Goal: Task Accomplishment & Management: Use online tool/utility

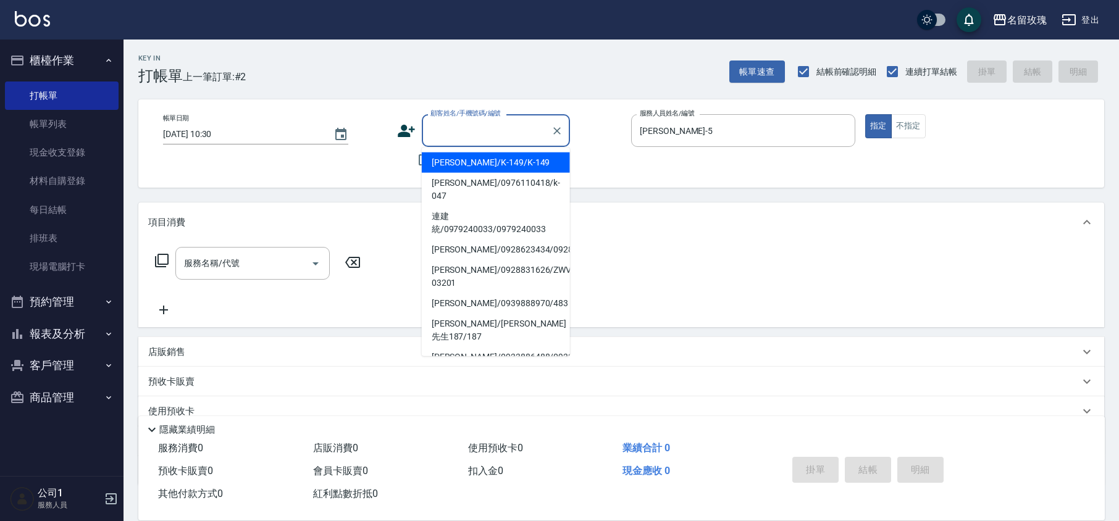
click at [462, 127] on input "顧客姓名/手機號碼/編號" at bounding box center [486, 131] width 119 height 22
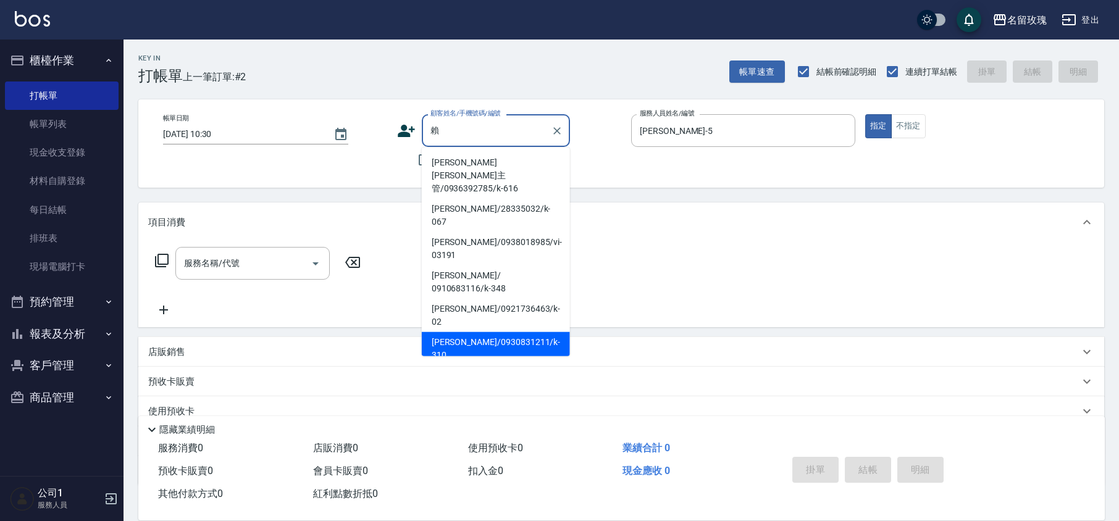
click at [475, 332] on li "[PERSON_NAME]/0930831211/k-310" at bounding box center [496, 348] width 148 height 33
type input "[PERSON_NAME]/0930831211/k-310"
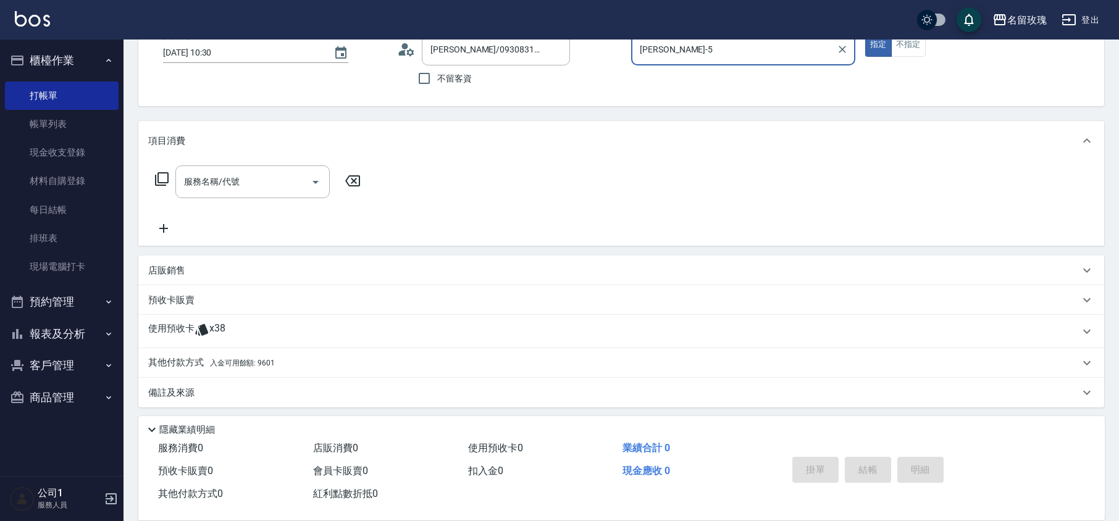
scroll to position [82, 0]
click at [217, 327] on span "x38" at bounding box center [217, 331] width 16 height 19
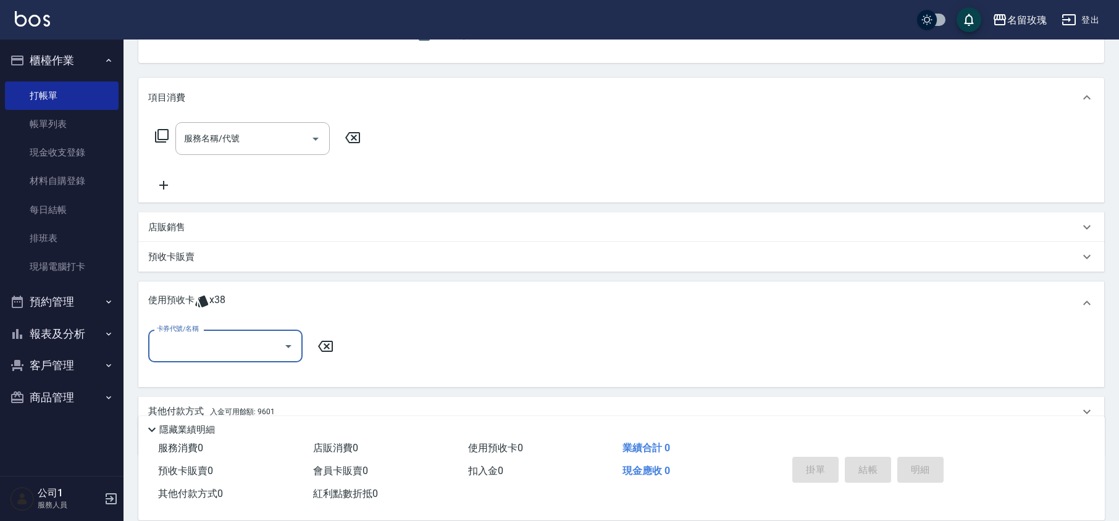
scroll to position [164, 0]
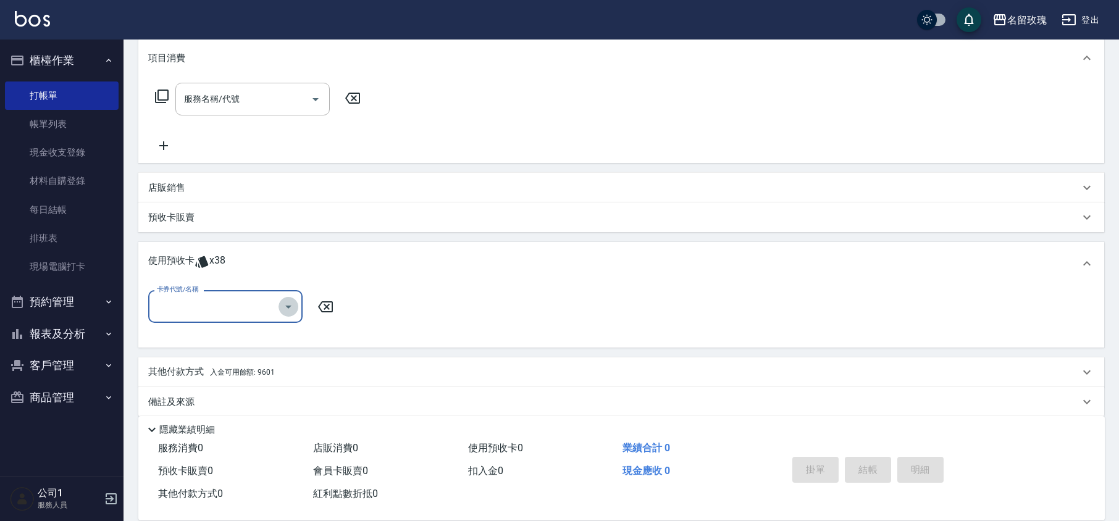
click at [287, 309] on icon "Open" at bounding box center [288, 306] width 15 height 15
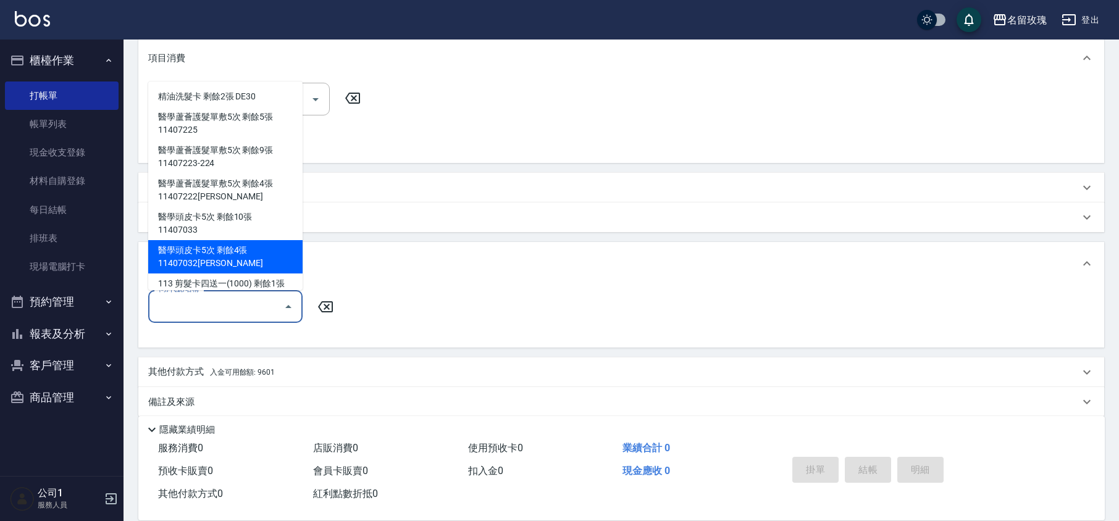
click at [270, 250] on div "醫學頭皮卡5次 剩餘4張 11407032[PERSON_NAME]" at bounding box center [225, 256] width 154 height 33
type input "醫學頭皮卡5次 11407032[PERSON_NAME]"
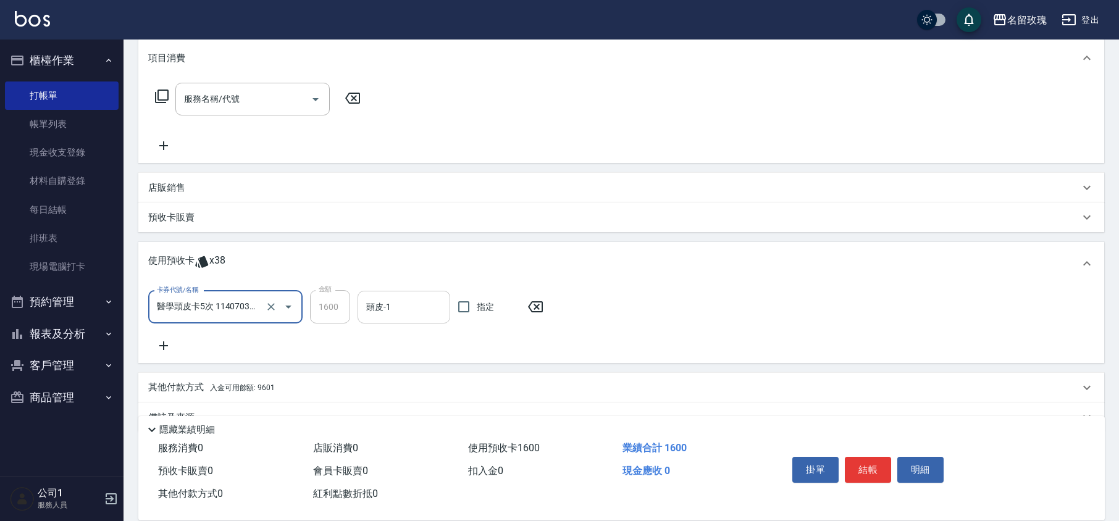
click at [388, 315] on input "頭皮-1" at bounding box center [403, 307] width 81 height 22
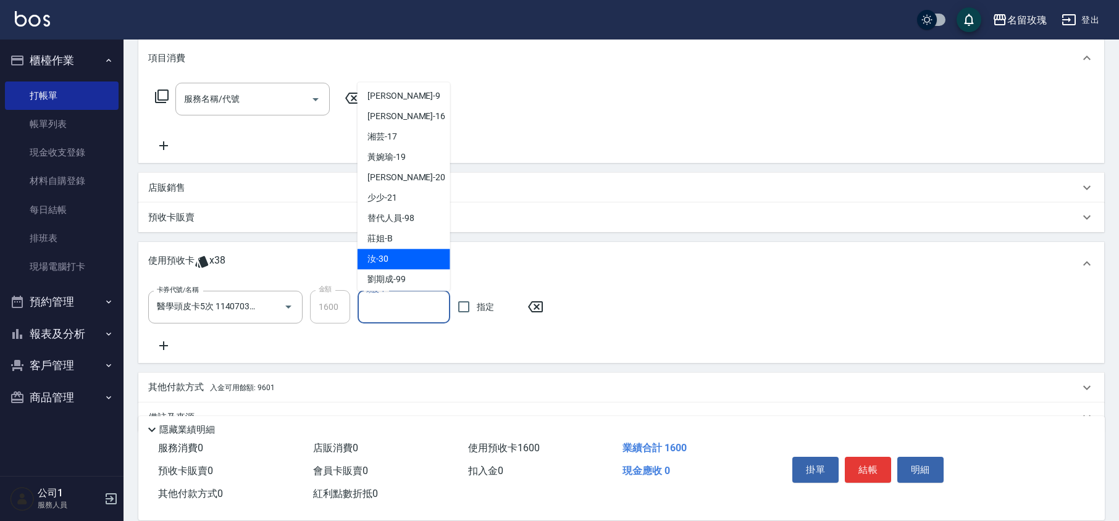
scroll to position [230, 0]
click at [388, 251] on div "汝 -30" at bounding box center [403, 256] width 93 height 20
type input "汝-30"
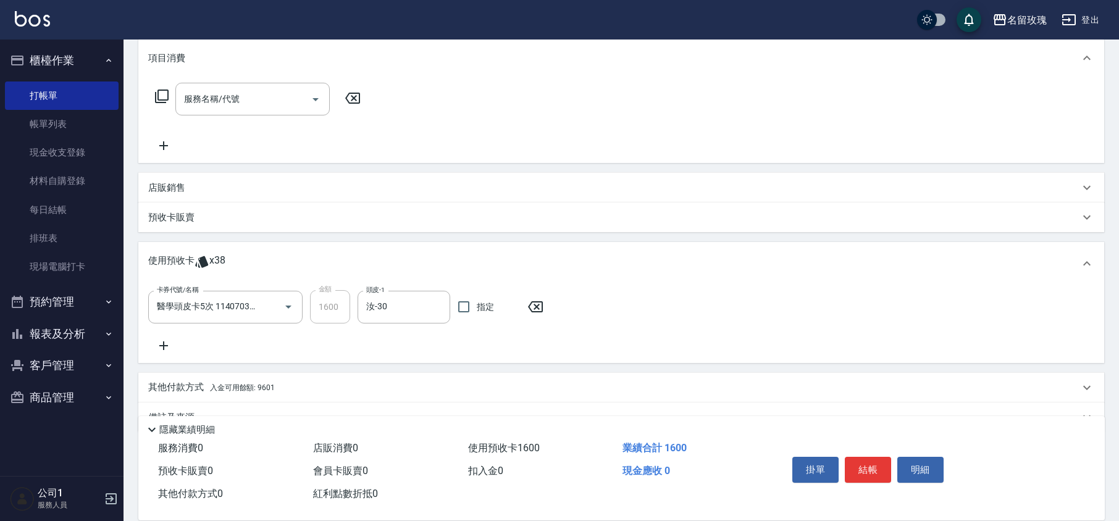
click at [163, 344] on icon at bounding box center [163, 345] width 9 height 9
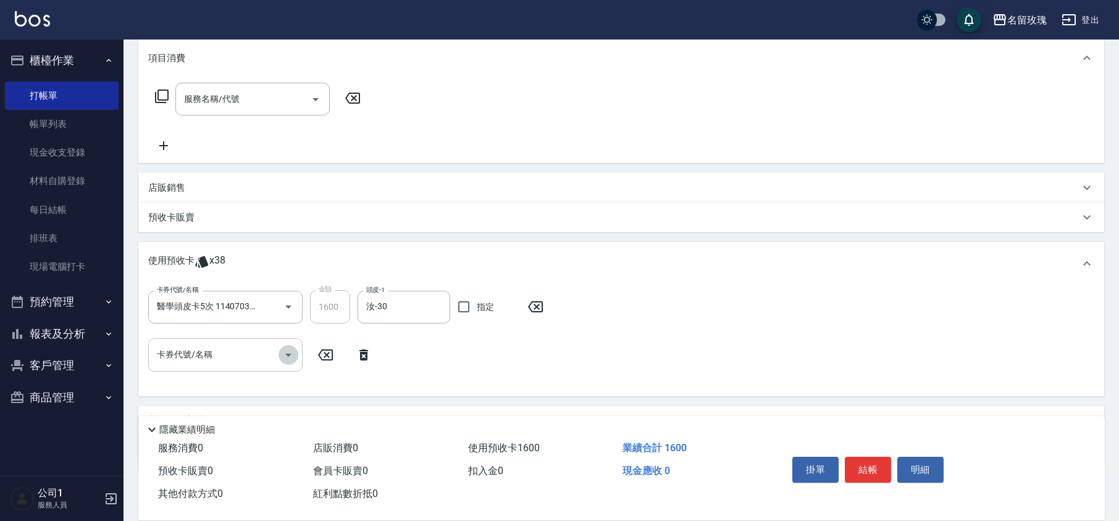
click at [285, 356] on icon "Open" at bounding box center [288, 355] width 15 height 15
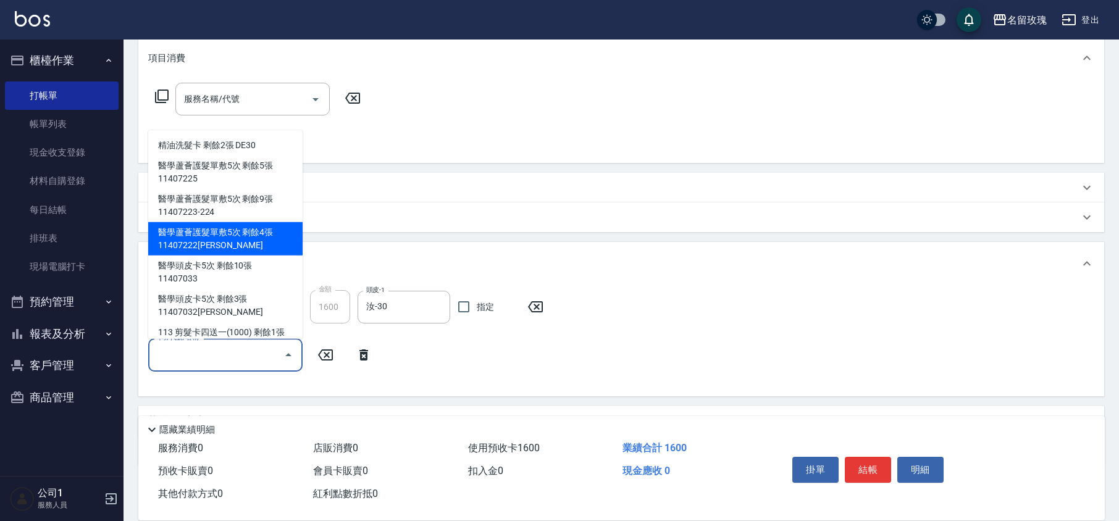
click at [261, 230] on div "醫學蘆薈護髮單敷5次 剩餘4張 11407222[PERSON_NAME]" at bounding box center [225, 238] width 154 height 33
type input "醫學蘆薈護髮單敷5次 11407222[PERSON_NAME]"
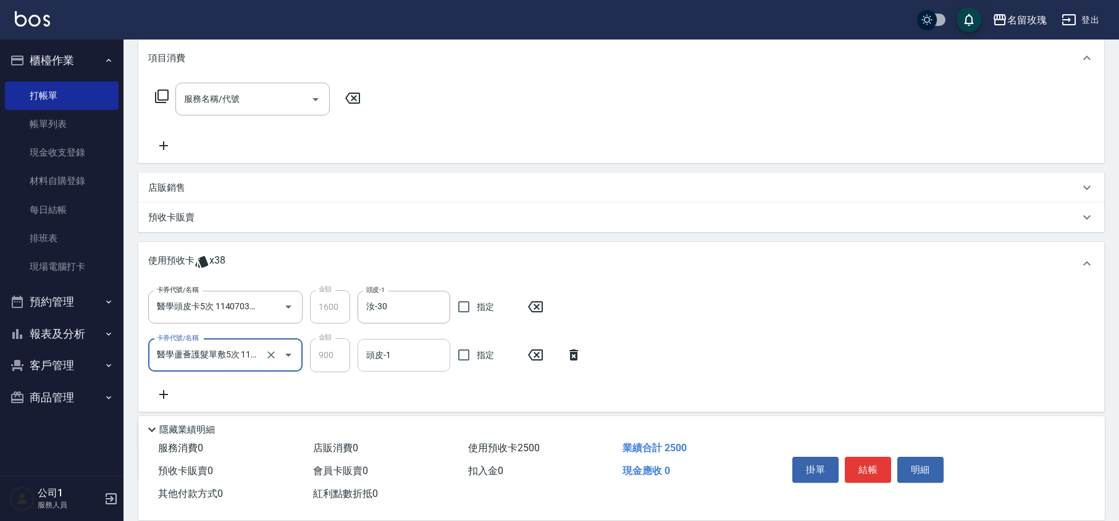
click at [401, 359] on input "頭皮-1" at bounding box center [403, 356] width 81 height 22
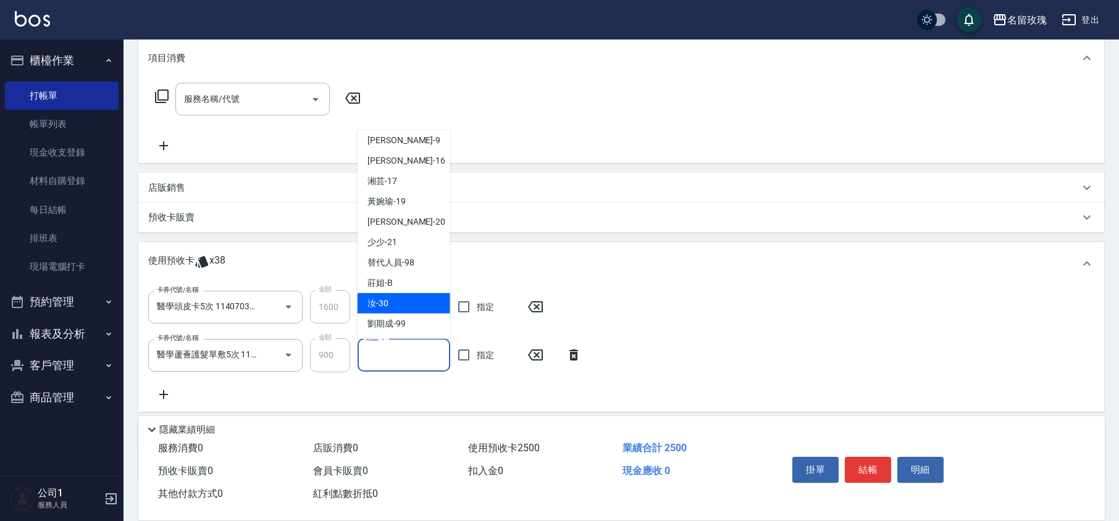
click at [385, 297] on span "汝 -30" at bounding box center [377, 303] width 21 height 13
type input "汝-30"
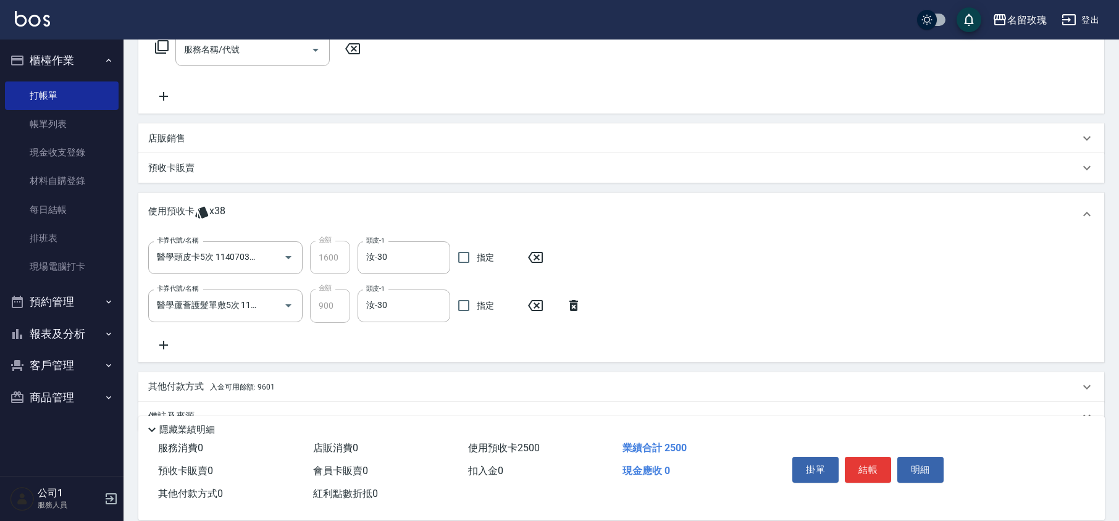
scroll to position [240, 0]
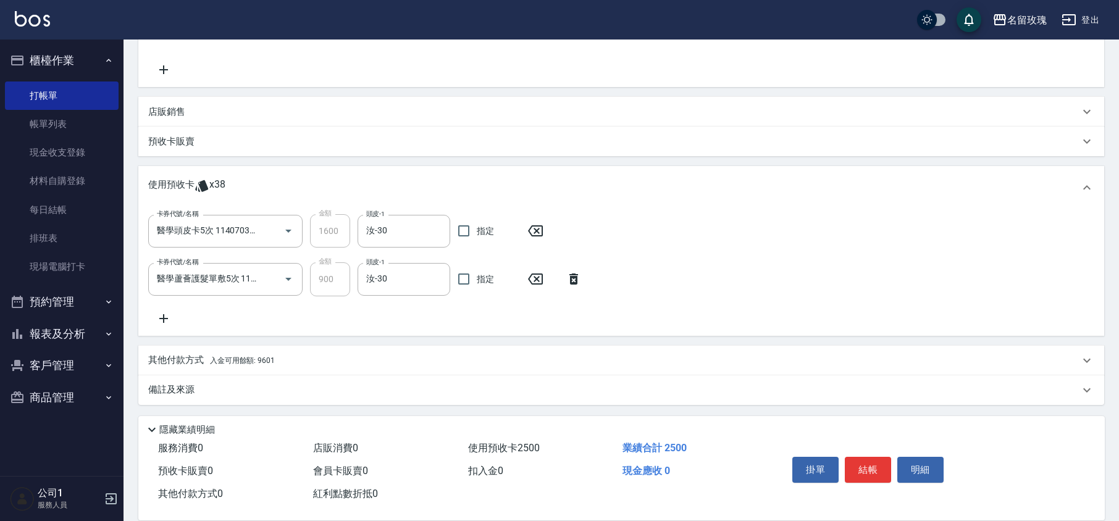
click at [169, 319] on icon at bounding box center [163, 318] width 31 height 15
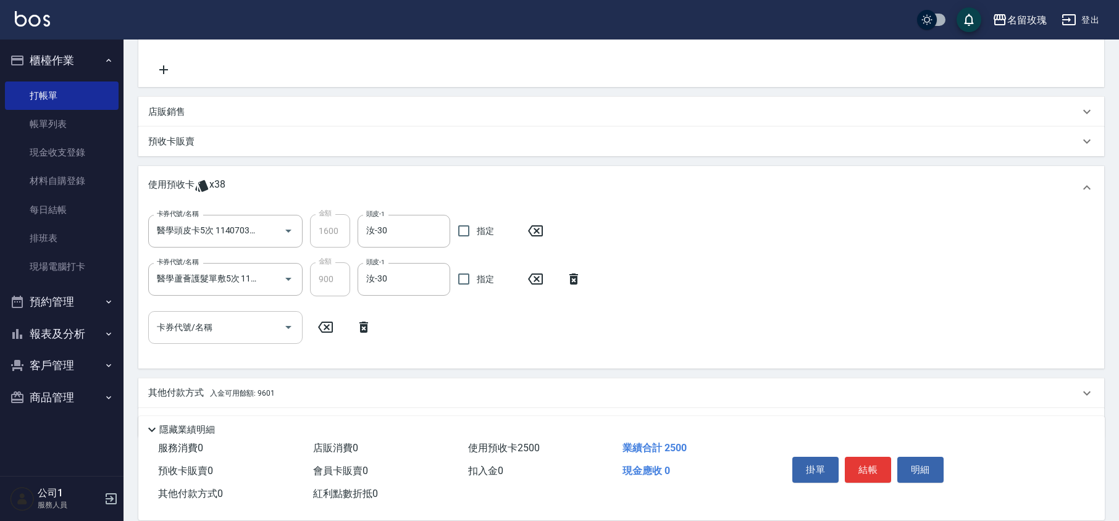
click at [287, 327] on icon "Open" at bounding box center [288, 327] width 6 height 3
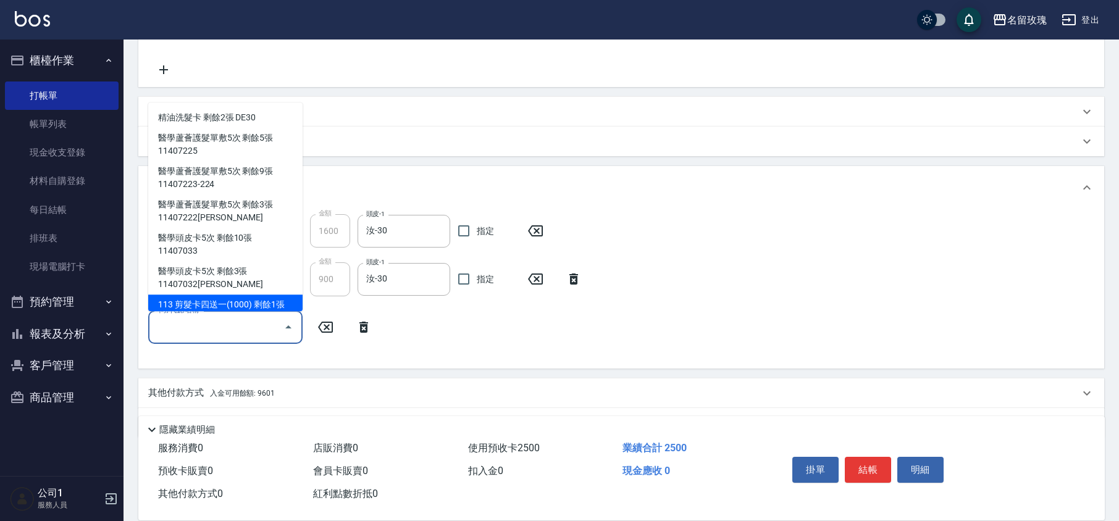
click at [282, 304] on div "113 剪髮卡四送一(1000) 剩餘1張 113076" at bounding box center [225, 311] width 154 height 33
type input "113 剪髮卡四送一(1000) 113076"
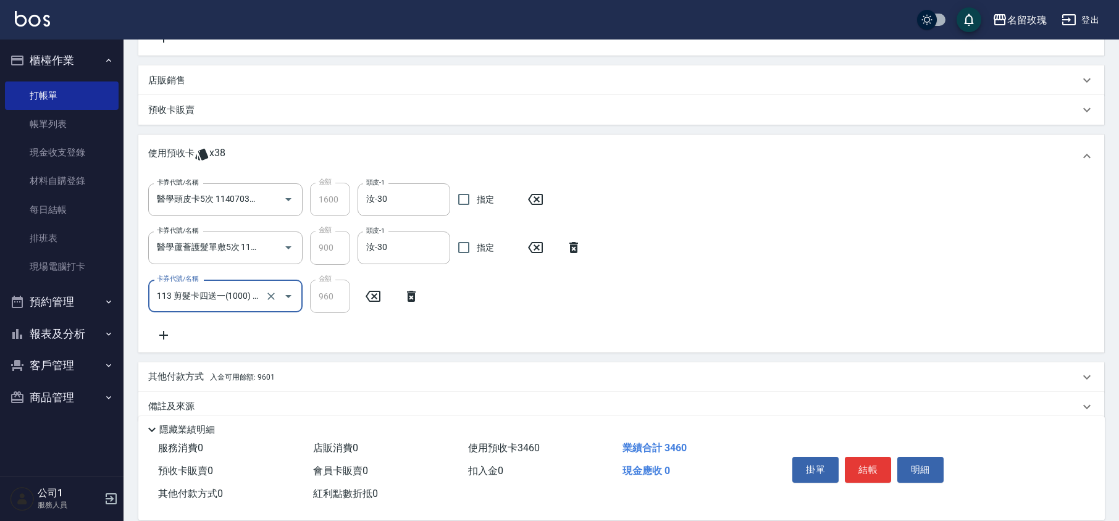
scroll to position [288, 0]
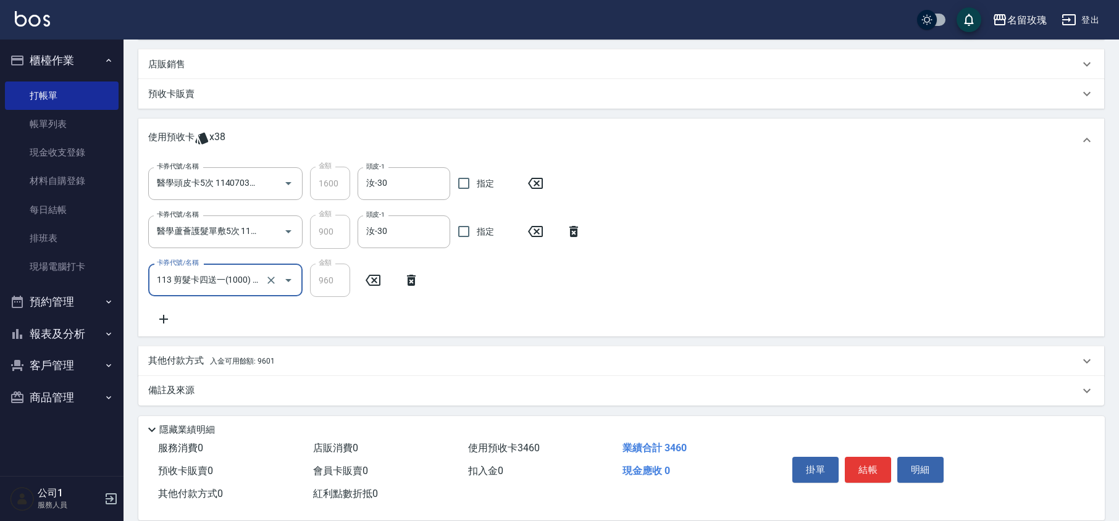
click at [289, 303] on div "卡券代號/名稱 醫學頭皮卡5次 11407032[PERSON_NAME] 卡券代號/名稱 金額 1600 金額 頭皮-1 汝-30 頭皮-1 指定 卡券代號…" at bounding box center [621, 246] width 946 height 159
click at [304, 319] on div "卡券代號/名稱 醫學頭皮卡5次 11407032[PERSON_NAME] 卡券代號/名稱 金額 1600 金額 頭皮-1 汝-30 頭皮-1 指定 卡券代號…" at bounding box center [621, 246] width 946 height 159
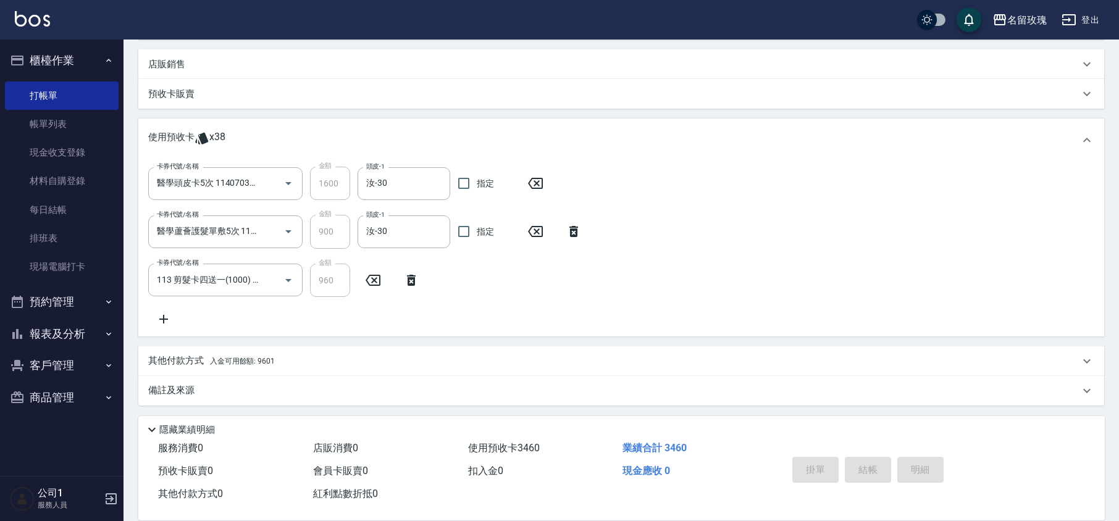
type input "[DATE] 12:38"
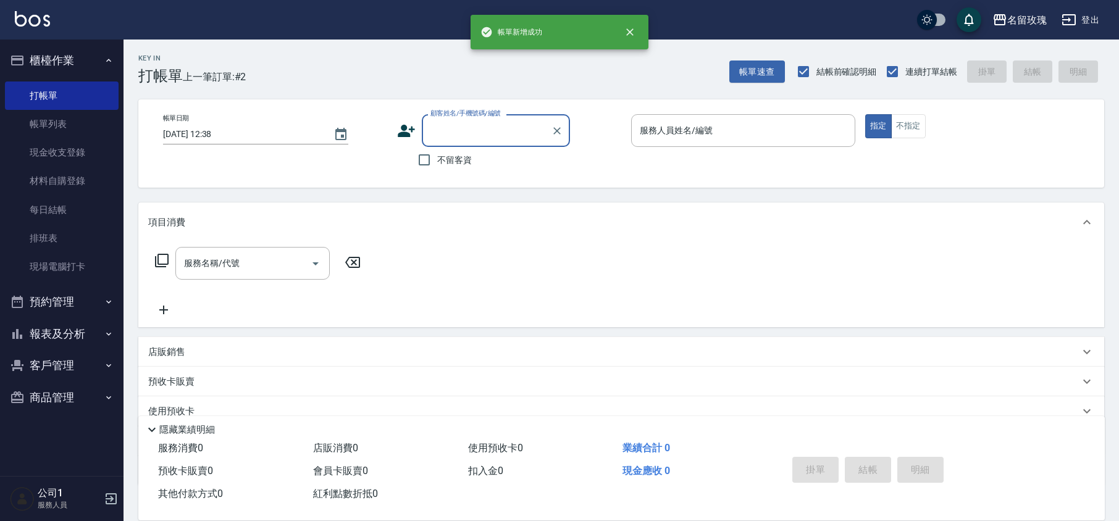
scroll to position [0, 0]
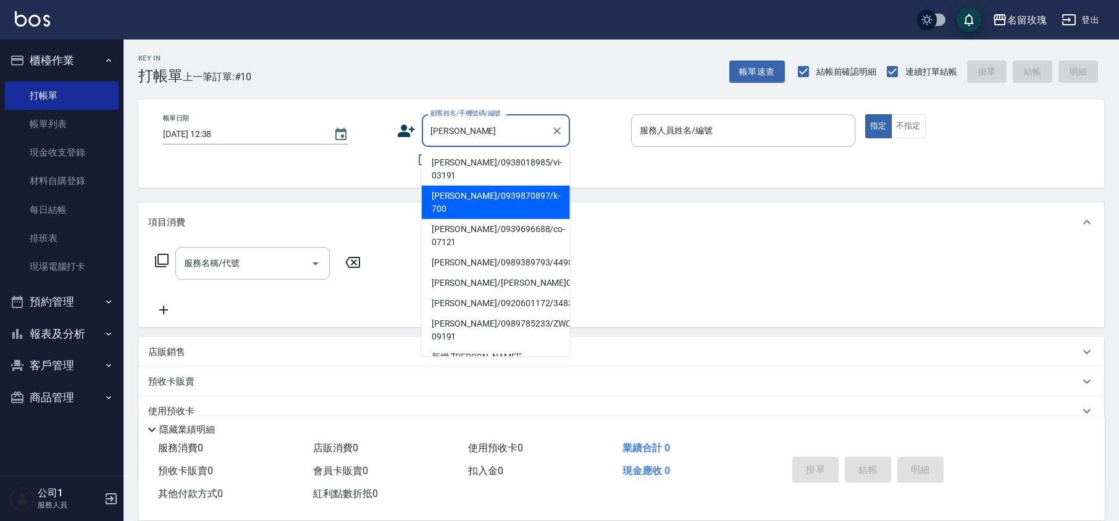
click at [535, 188] on li "[PERSON_NAME]/0939870897/k-700" at bounding box center [496, 202] width 148 height 33
type input "[PERSON_NAME]/0939870897/k-700"
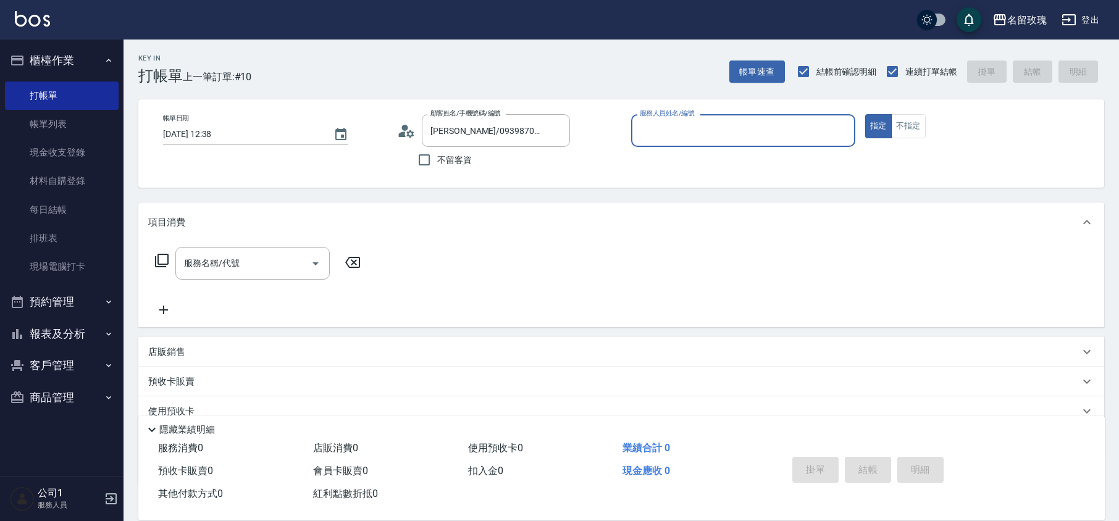
type input "[PERSON_NAME]-5"
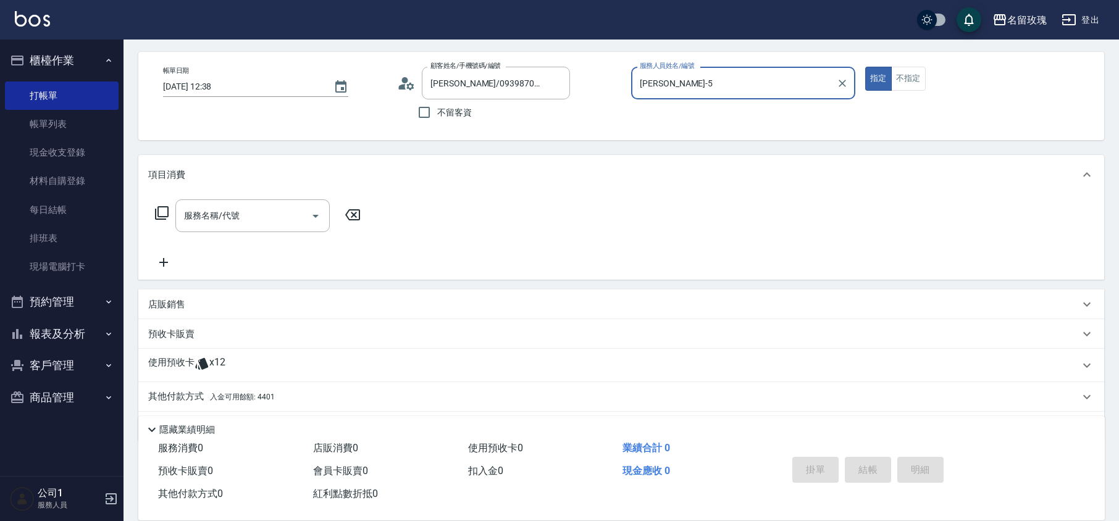
scroll to position [84, 0]
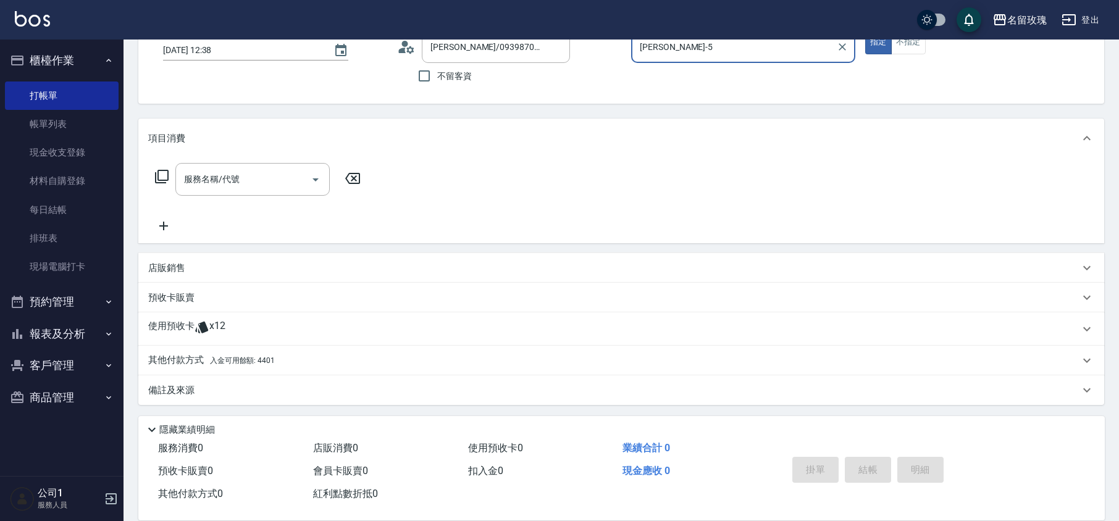
click at [255, 325] on div "使用預收卡 x12" at bounding box center [613, 329] width 931 height 19
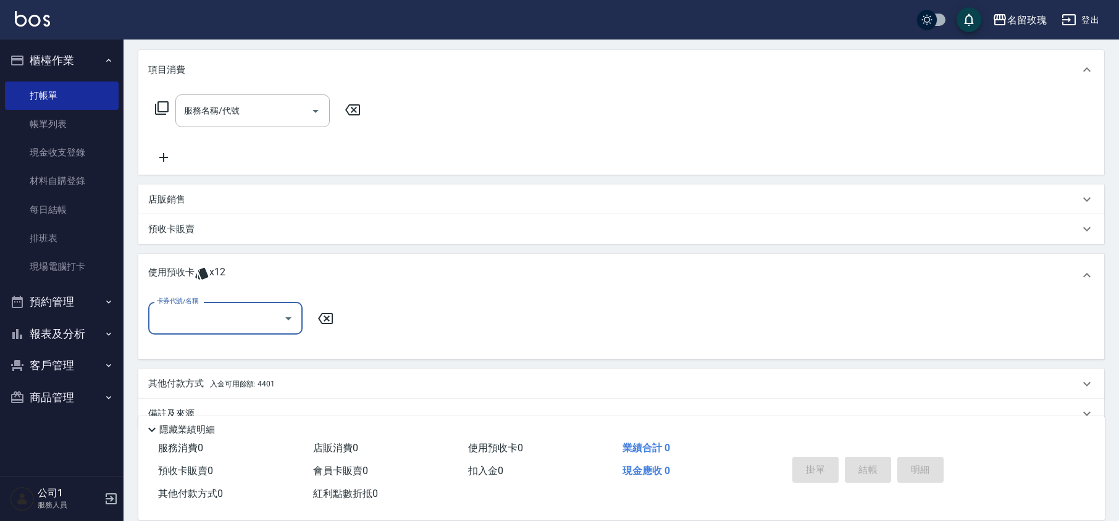
scroll to position [0, 0]
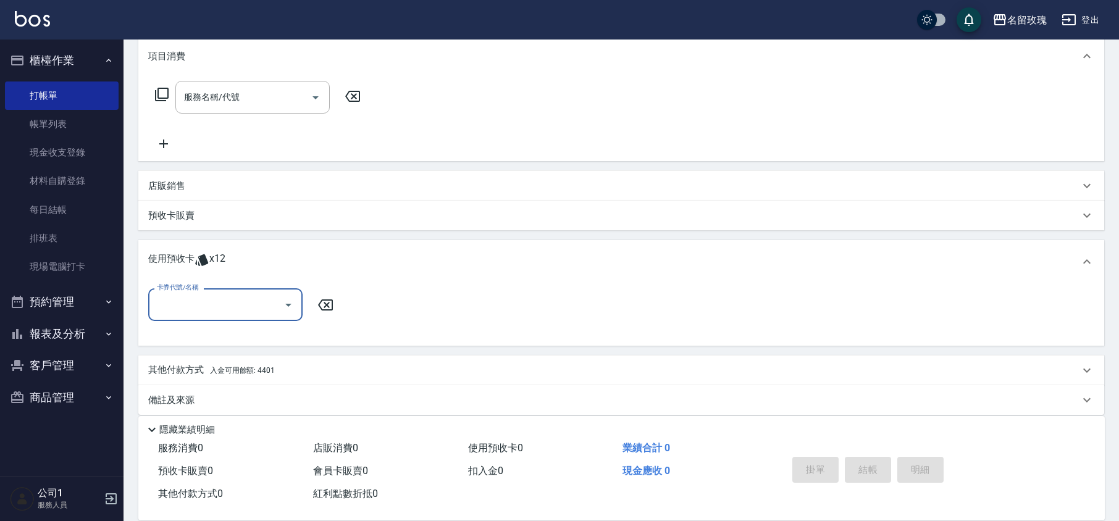
click at [285, 307] on icon "Open" at bounding box center [288, 305] width 15 height 15
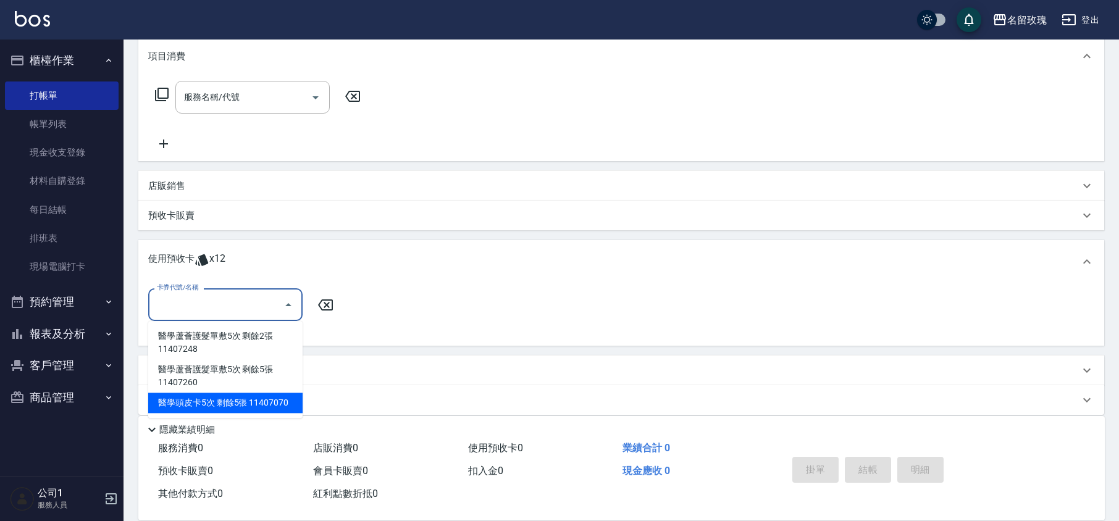
click at [293, 400] on div "醫學頭皮卡5次 剩餘5張 11407070" at bounding box center [225, 403] width 154 height 20
type input "醫學頭皮卡5次 11407070"
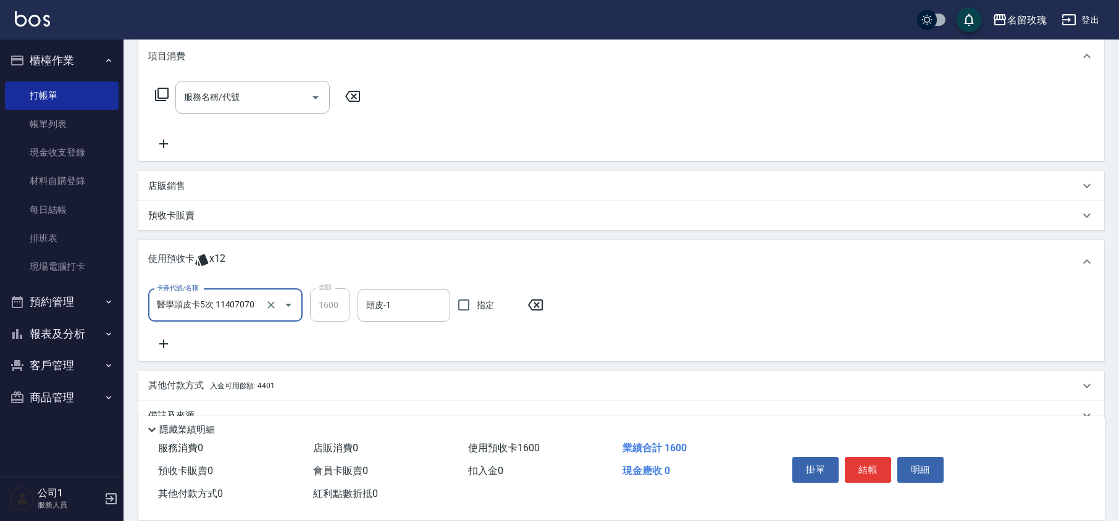
click at [424, 284] on div "卡券代號/名稱 醫學頭皮卡5次 11407070 卡券代號/名稱 金額 1600 金額 頭皮-1 頭皮-1 指定" at bounding box center [621, 322] width 966 height 78
click at [411, 309] on input "頭皮-1" at bounding box center [403, 306] width 81 height 22
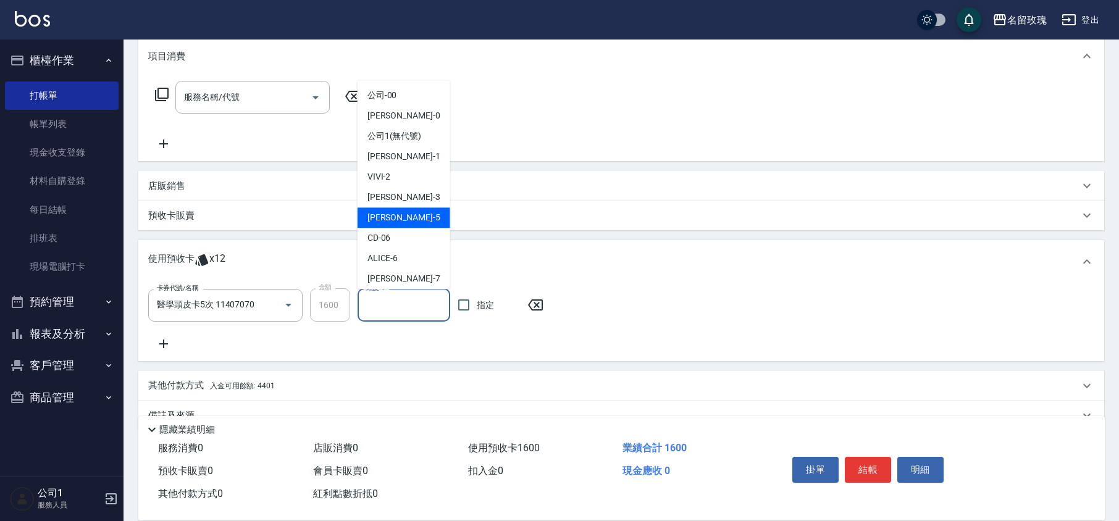
scroll to position [230, 0]
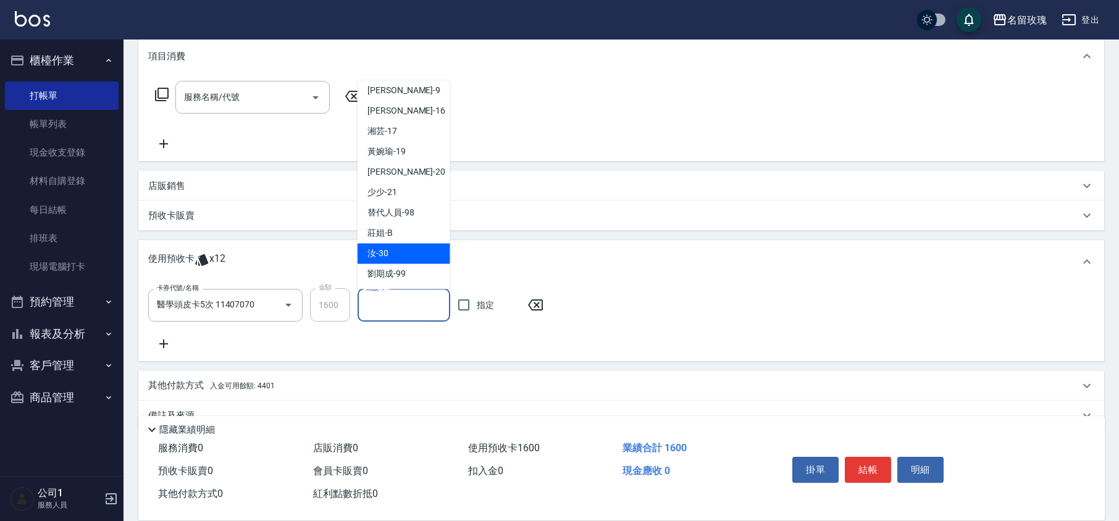
click at [394, 245] on div "汝 -30" at bounding box center [403, 254] width 93 height 20
type input "汝-30"
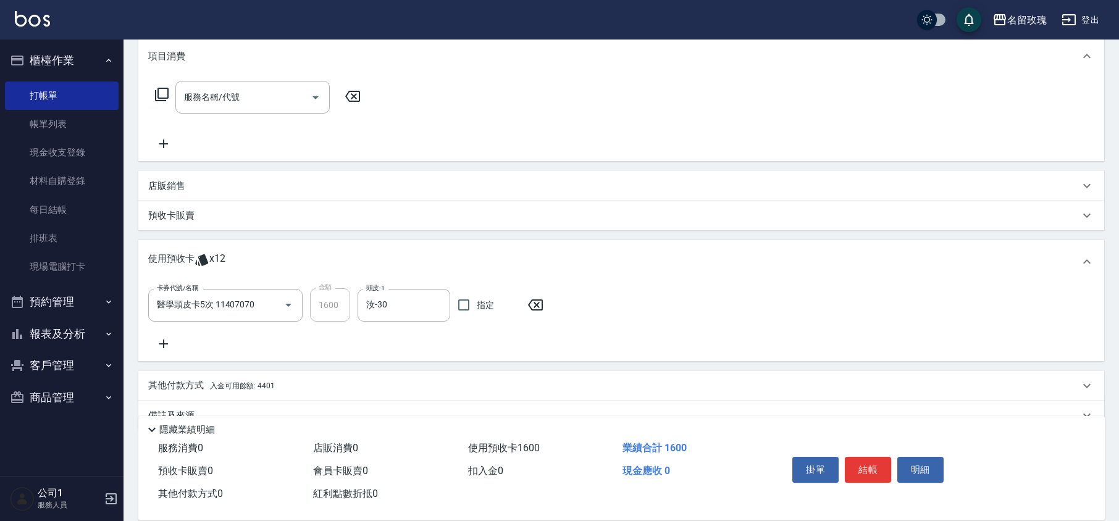
click at [166, 342] on icon at bounding box center [163, 343] width 31 height 15
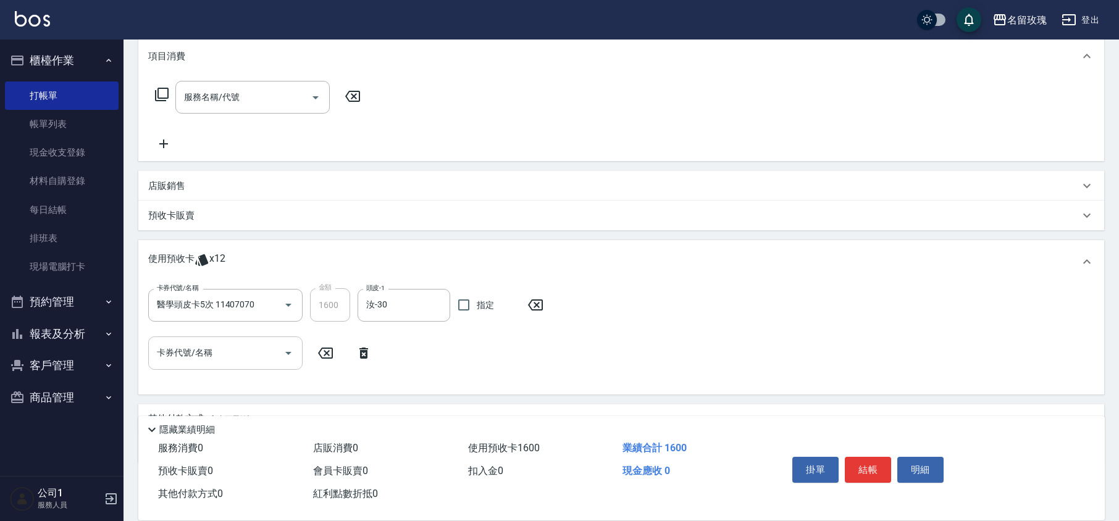
drag, startPoint x: 287, startPoint y: 349, endPoint x: 279, endPoint y: 341, distance: 11.8
click at [287, 351] on icon "Open" at bounding box center [288, 353] width 15 height 15
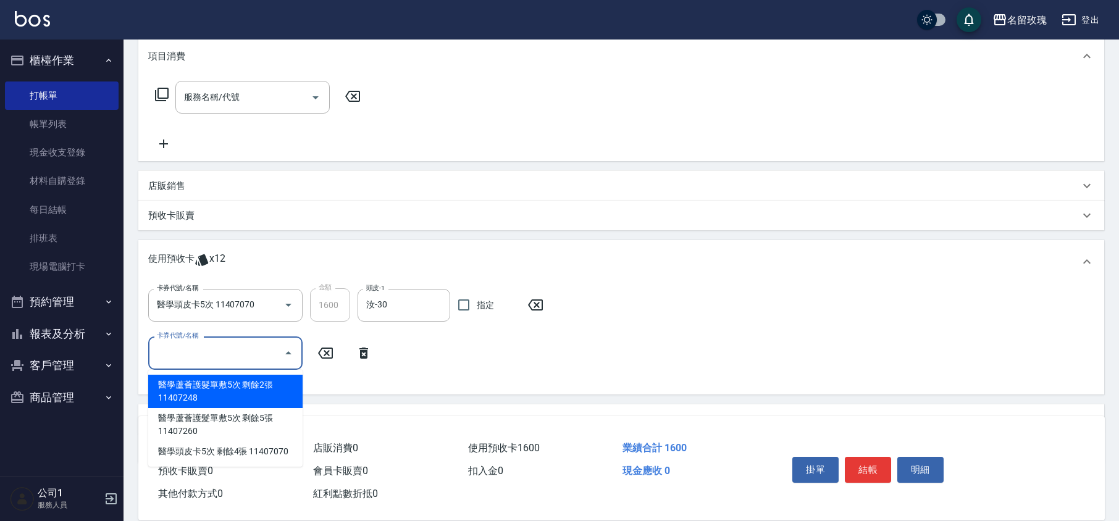
click at [269, 386] on div "醫學蘆薈護髮單敷5次 剩餘2張 11407248" at bounding box center [225, 391] width 154 height 33
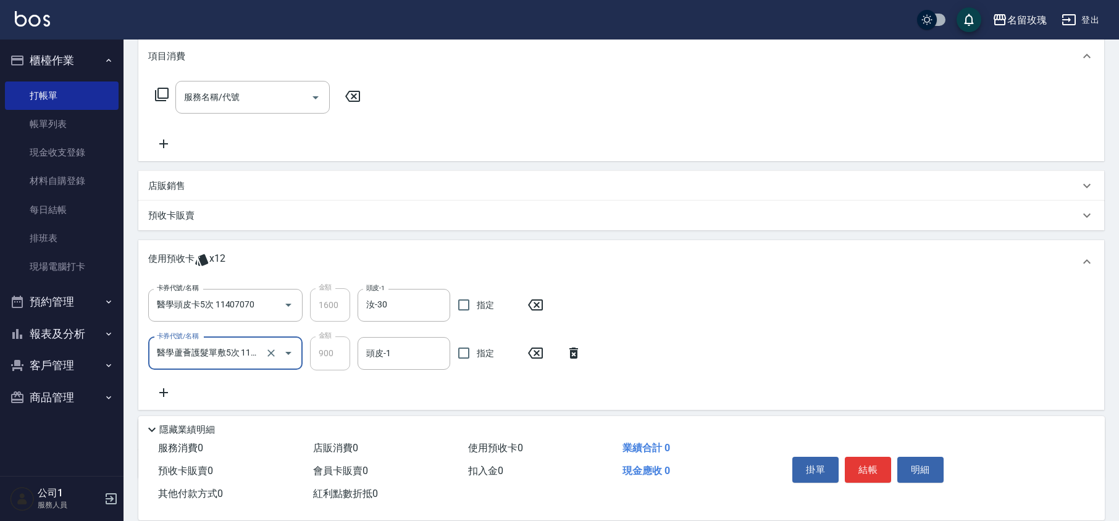
type input "醫學蘆薈護髮單敷5次 11407248"
click at [390, 340] on div "頭皮-1" at bounding box center [403, 353] width 93 height 33
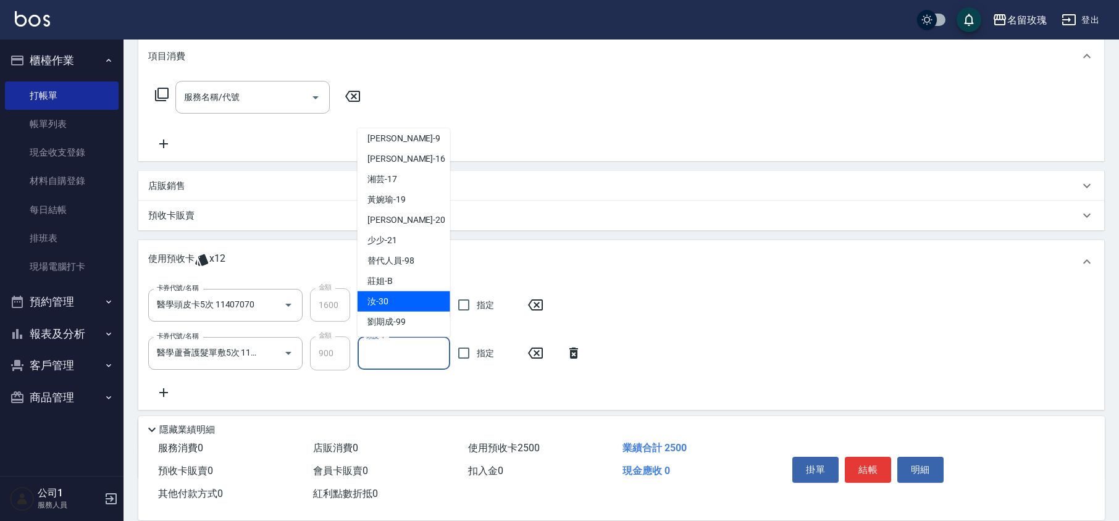
click at [391, 298] on div "汝 -30" at bounding box center [403, 301] width 93 height 20
type input "汝-30"
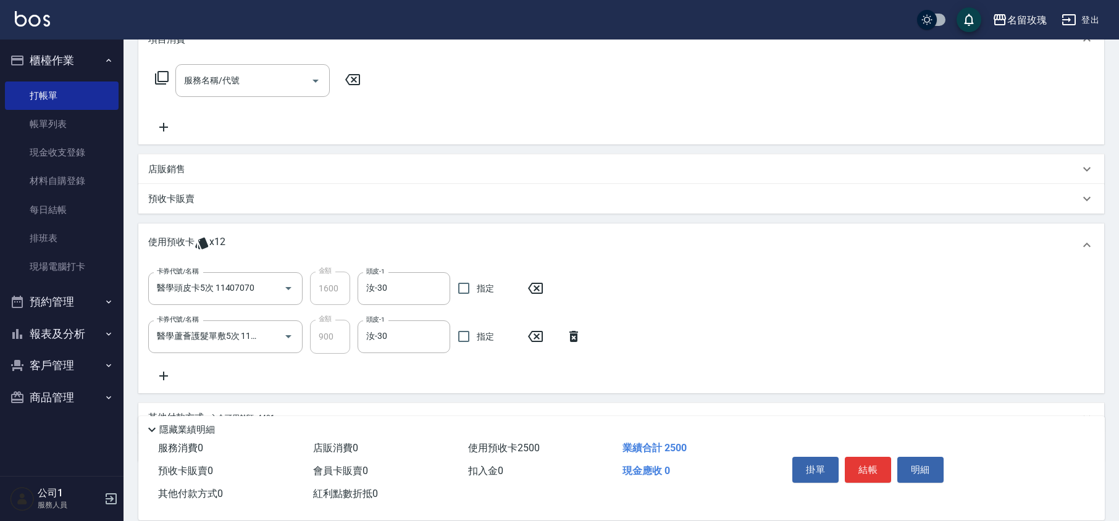
scroll to position [75, 0]
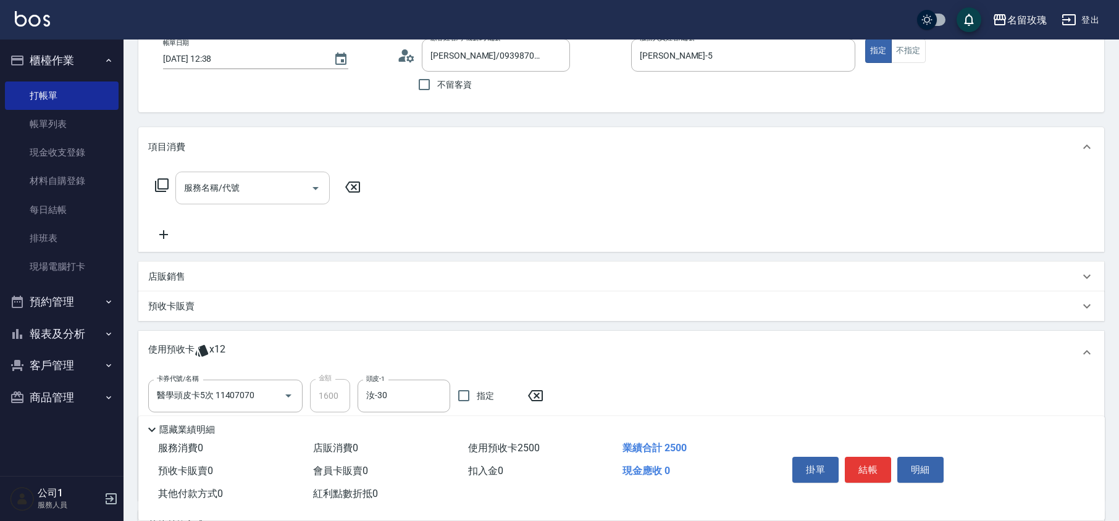
click at [201, 198] on input "服務名稱/代號" at bounding box center [243, 188] width 125 height 22
type input "剪髮(307)"
type input "1200"
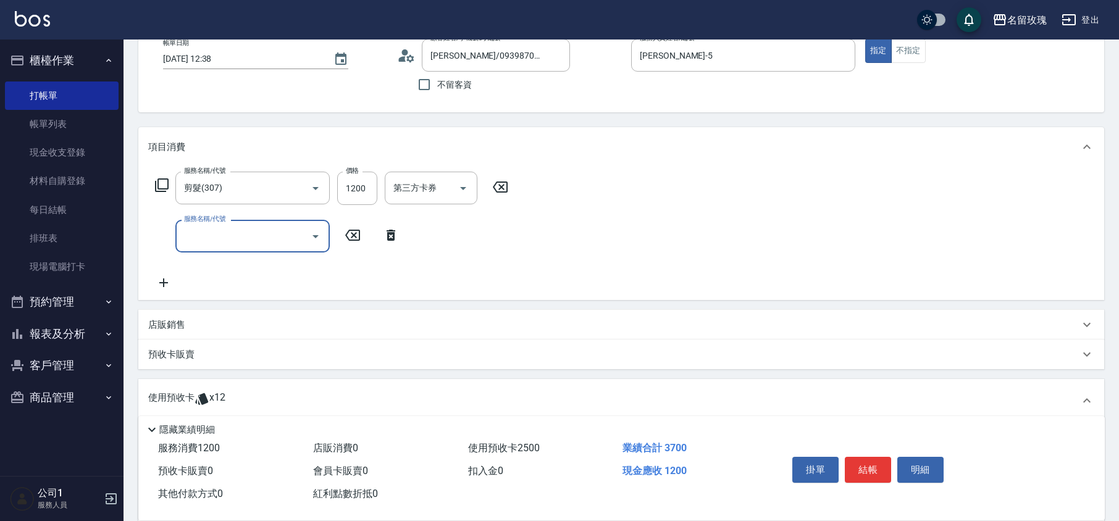
click at [388, 236] on icon at bounding box center [390, 235] width 31 height 15
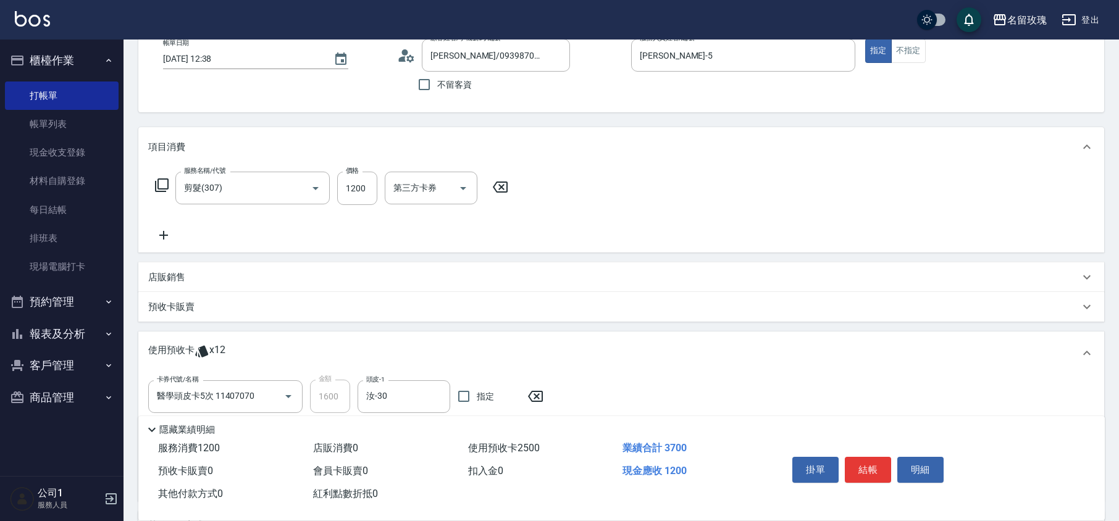
click at [388, 236] on div "服務名稱/代號 剪髮(307) 服務名稱/代號 價格 1200 價格 第三方卡券 第三方卡券" at bounding box center [331, 207] width 367 height 71
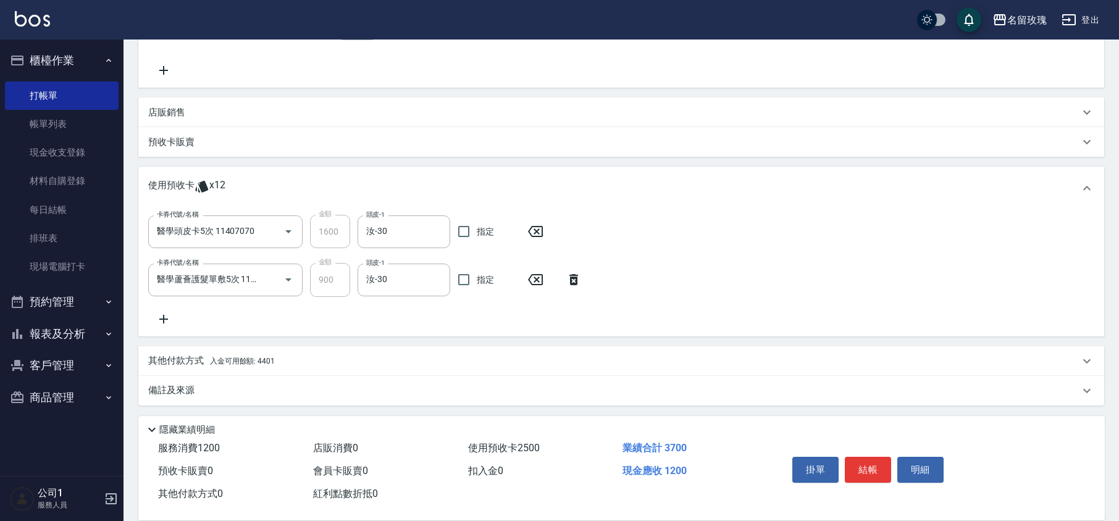
click at [196, 361] on p "其他付款方式 入金可用餘額: 4401" at bounding box center [211, 361] width 127 height 14
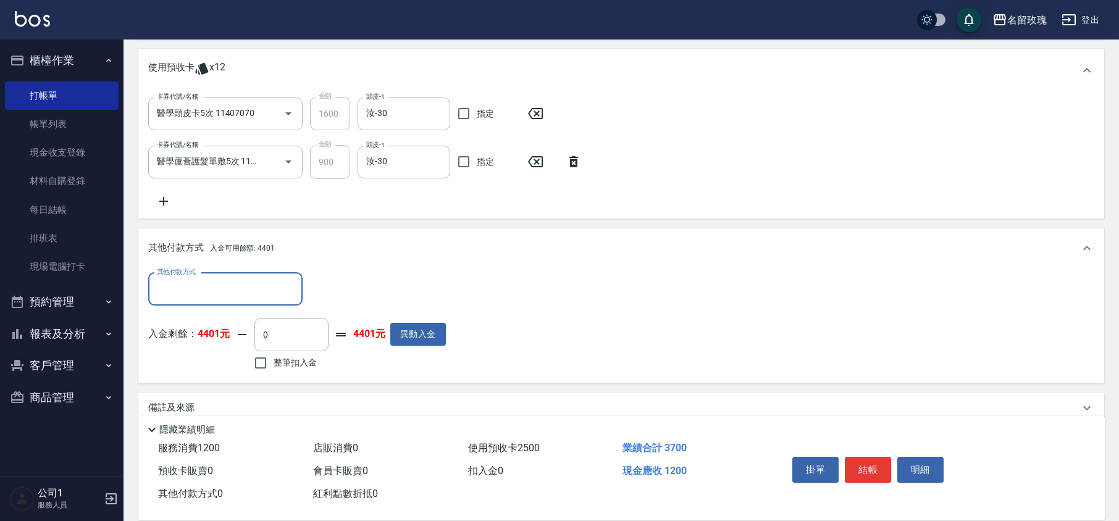
scroll to position [373, 0]
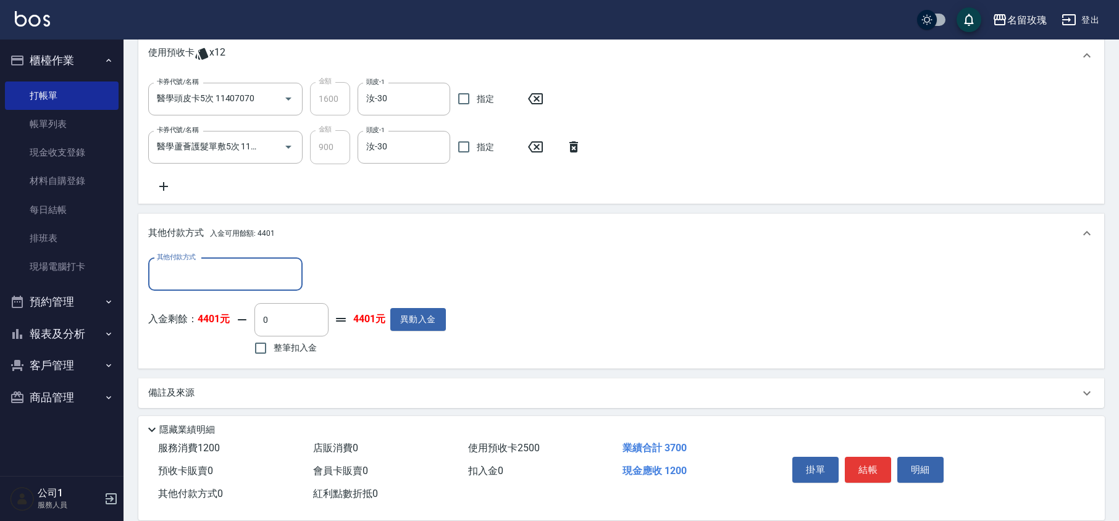
click at [282, 349] on span "整筆扣入金" at bounding box center [295, 347] width 43 height 13
click at [274, 349] on input "整筆扣入金" at bounding box center [261, 348] width 26 height 26
checkbox input "true"
type input "1200"
click at [359, 352] on div "入金剩餘： 4401元 1200 ​ 整筆扣入金 3201元 異動入金" at bounding box center [297, 331] width 298 height 56
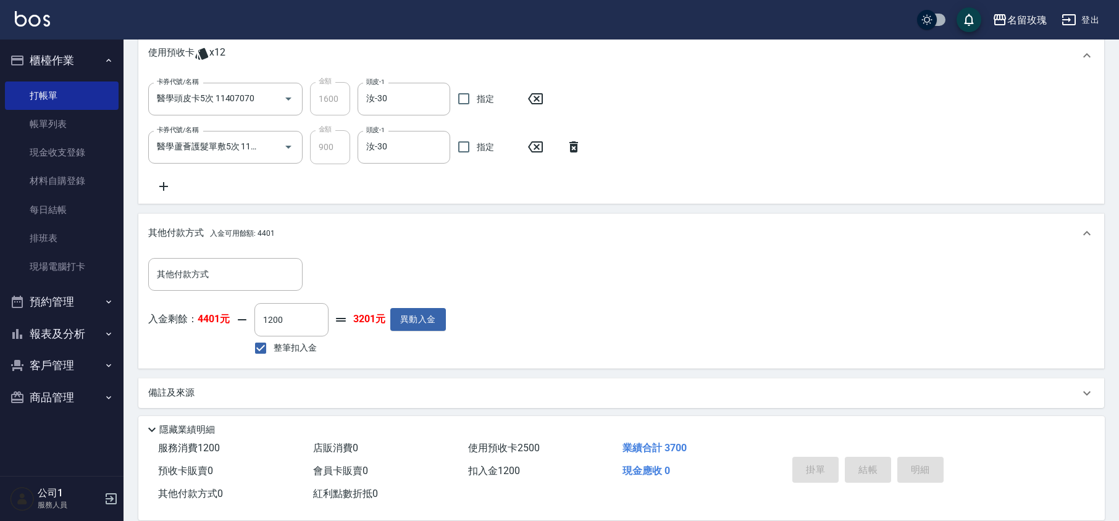
type input "[DATE] 12:39"
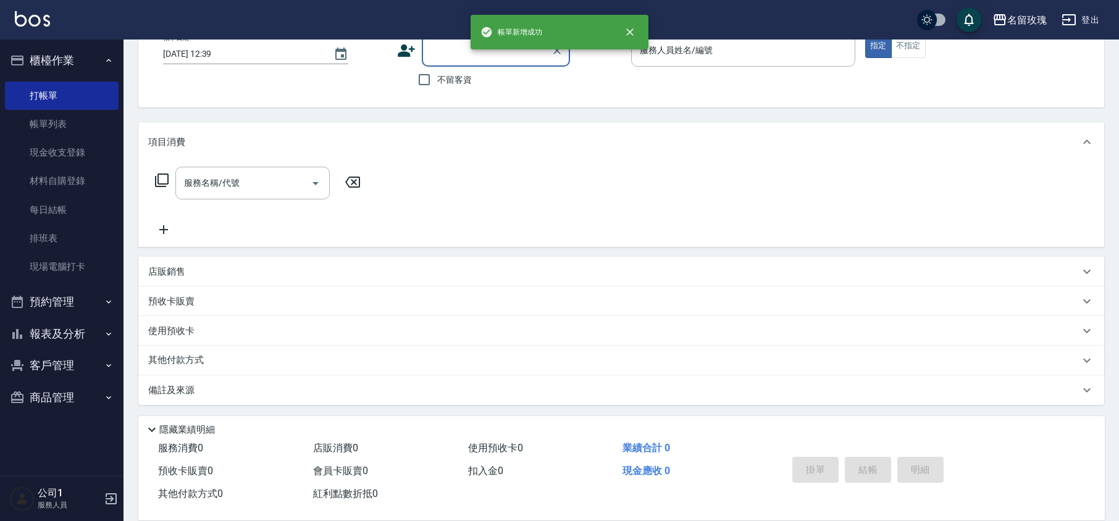
scroll to position [0, 0]
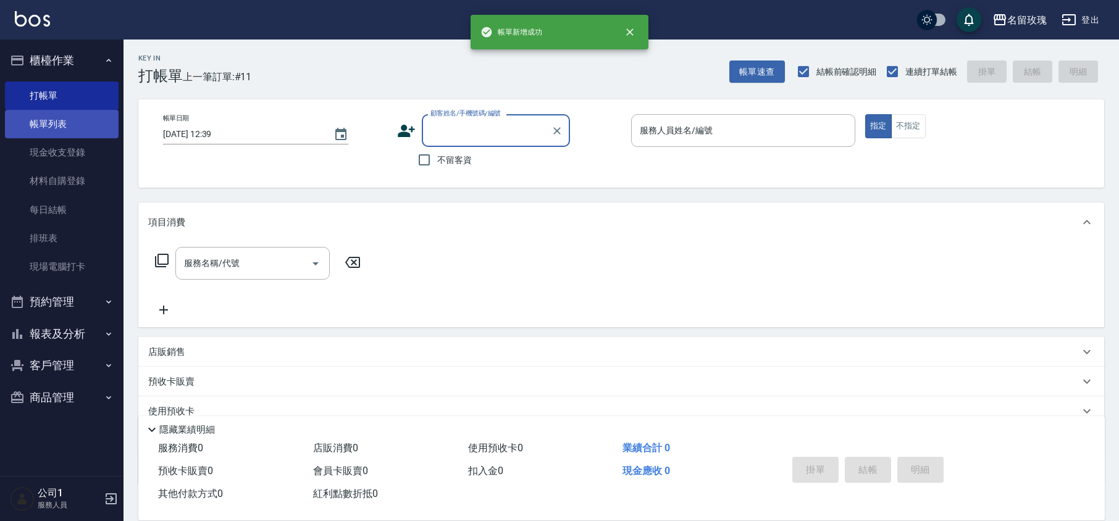
click at [61, 125] on link "帳單列表" at bounding box center [62, 124] width 114 height 28
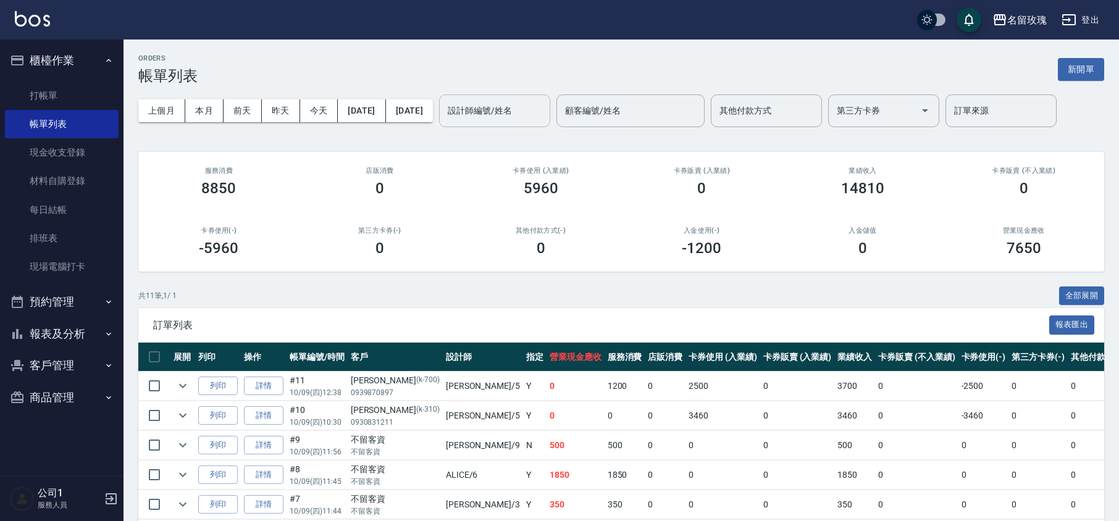
click at [494, 119] on input "設計師編號/姓名" at bounding box center [495, 111] width 100 height 22
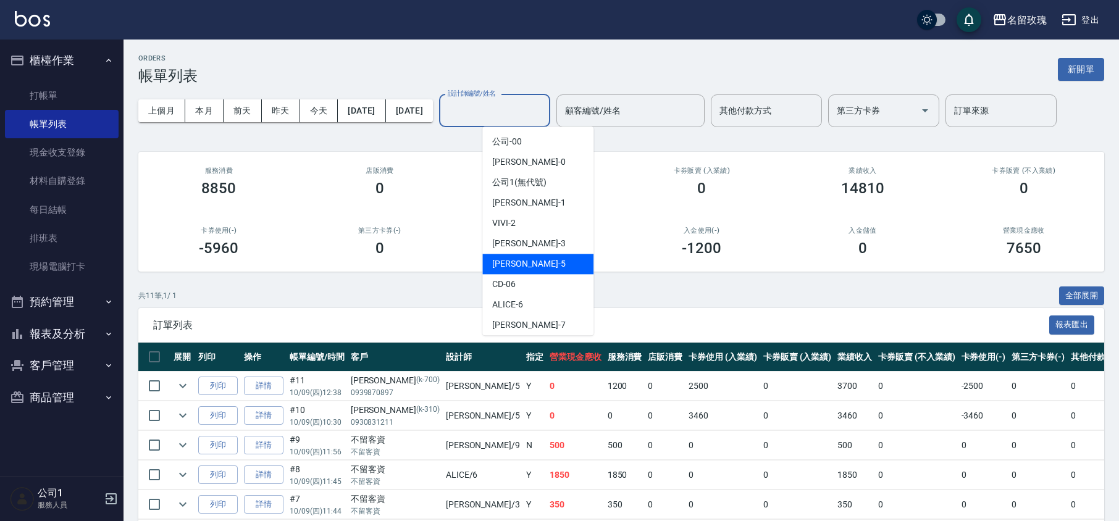
click at [531, 262] on div "KELLY -5" at bounding box center [537, 264] width 111 height 20
type input "[PERSON_NAME]-5"
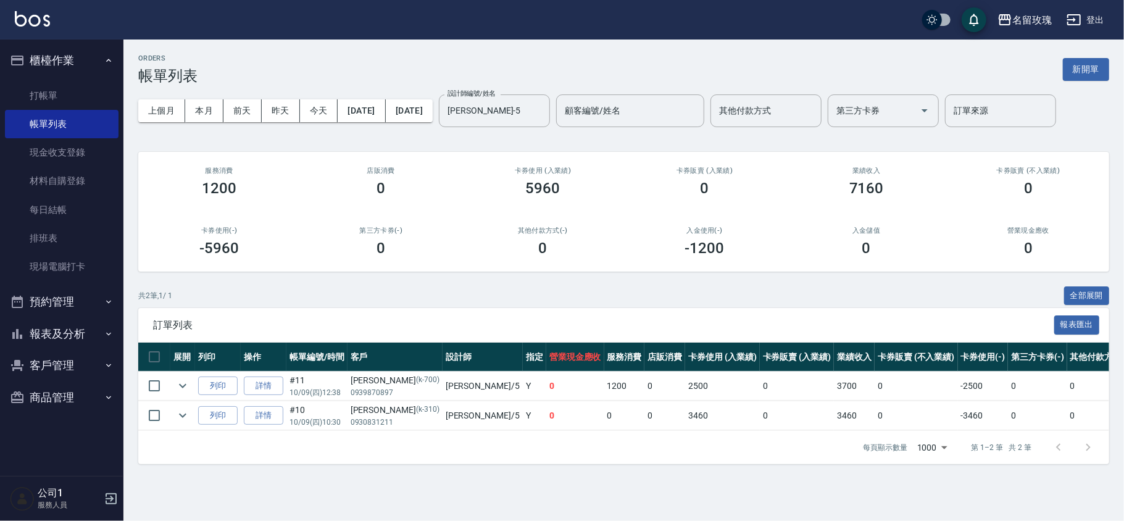
click at [533, 146] on div "ORDERS 帳單列表 新開單 上個月 本月 [DATE] [DATE] [DATE] [DATE] [DATE] 設計師編號/姓名 [PERSON_NAME…" at bounding box center [623, 260] width 1001 height 440
click at [82, 93] on link "打帳單" at bounding box center [62, 95] width 114 height 28
click at [81, 60] on button "櫃檯作業" at bounding box center [62, 60] width 114 height 32
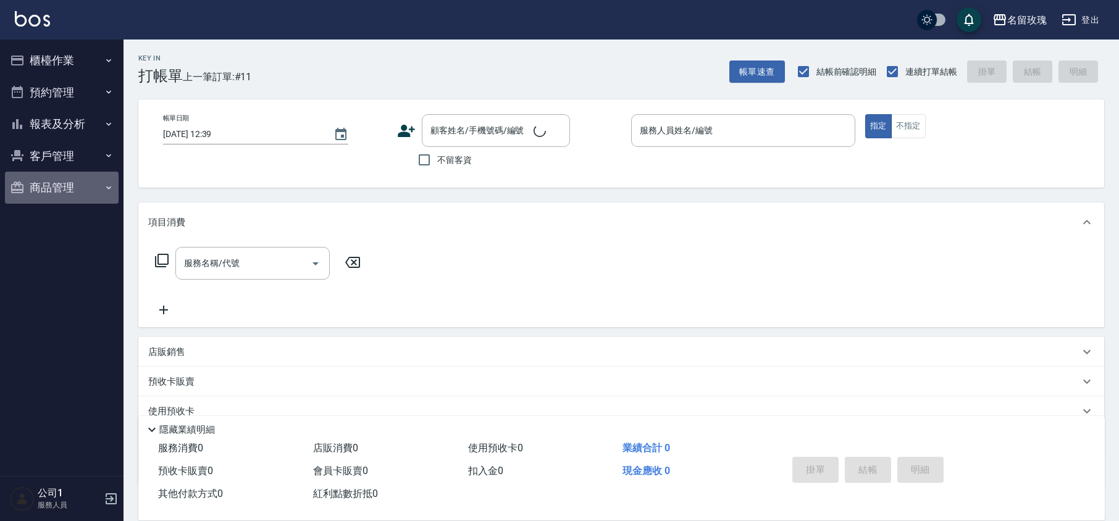
click at [73, 174] on button "商品管理" at bounding box center [62, 188] width 114 height 32
click at [73, 107] on button "預約管理" at bounding box center [62, 93] width 114 height 32
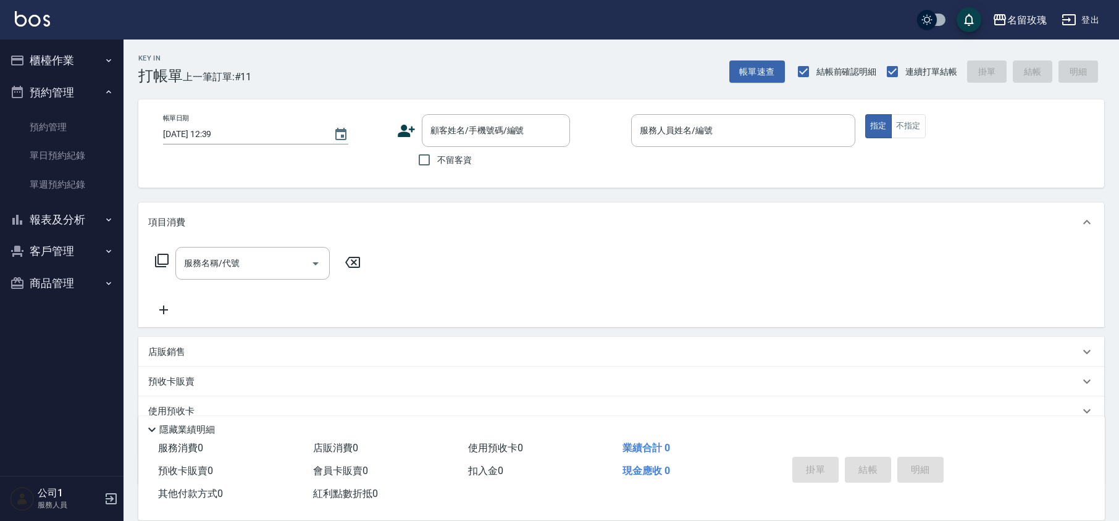
click at [74, 108] on ul "預約管理 單日預約紀錄 單週預約紀錄" at bounding box center [62, 156] width 114 height 96
click at [72, 94] on button "預約管理" at bounding box center [62, 93] width 114 height 32
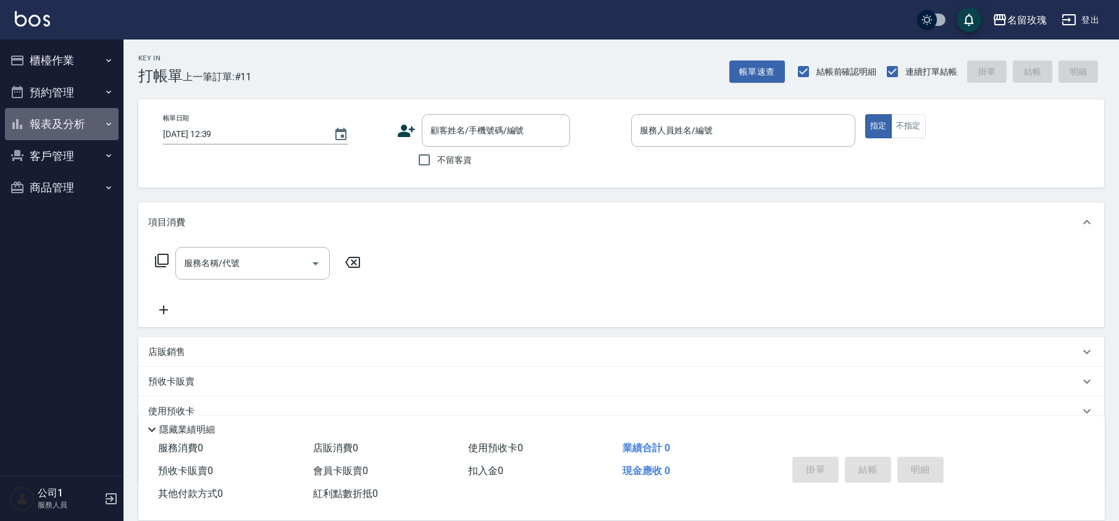
click at [73, 124] on button "報表及分析" at bounding box center [62, 124] width 114 height 32
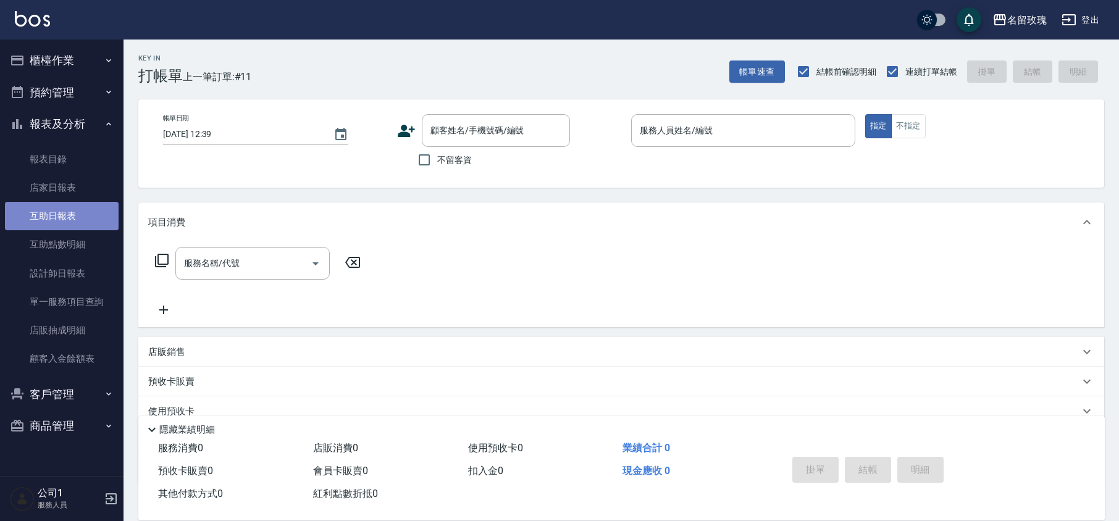
click at [86, 213] on link "互助日報表" at bounding box center [62, 216] width 114 height 28
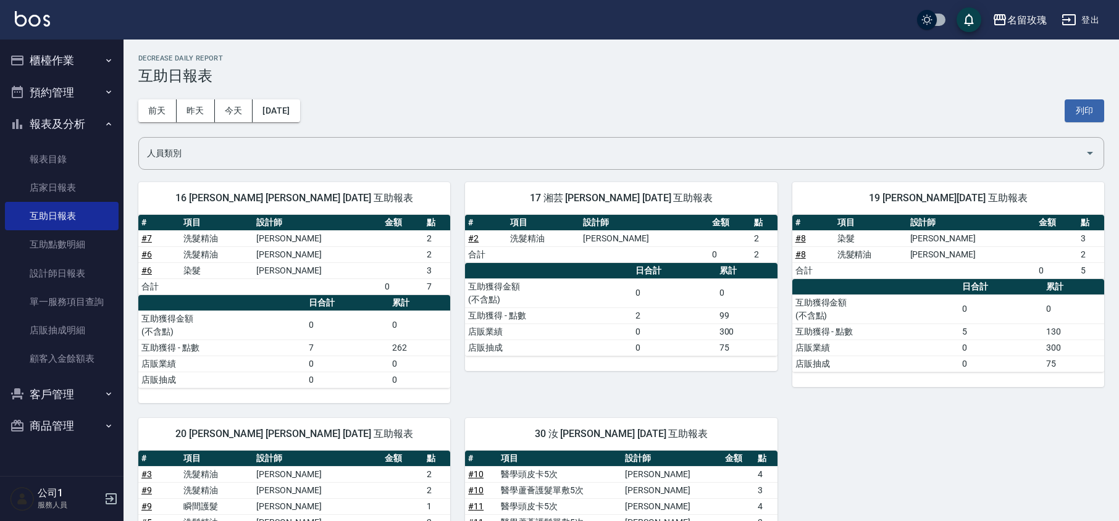
click at [401, 112] on div "[DATE] [DATE] [DATE] [DATE] 列印" at bounding box center [621, 111] width 966 height 52
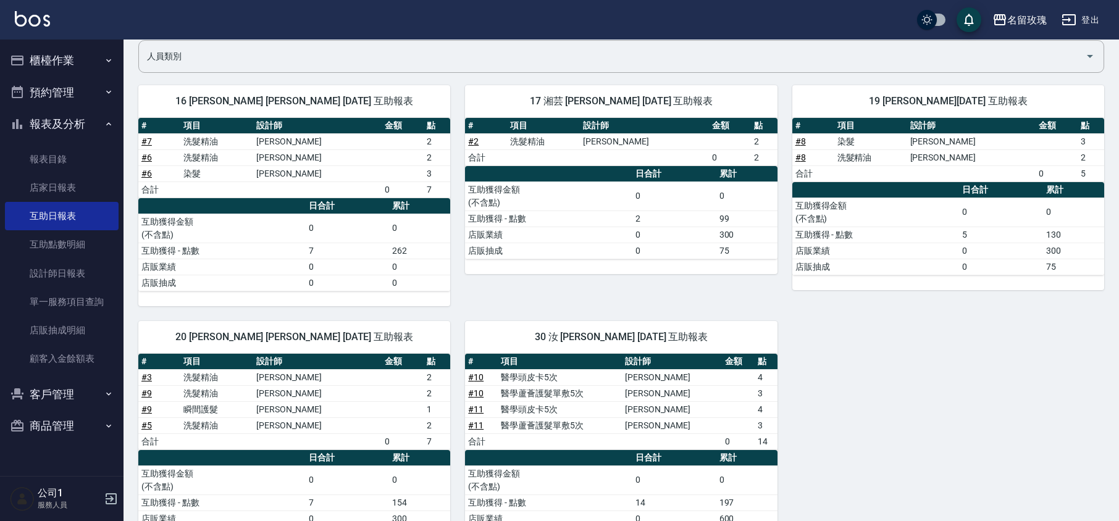
scroll to position [70, 0]
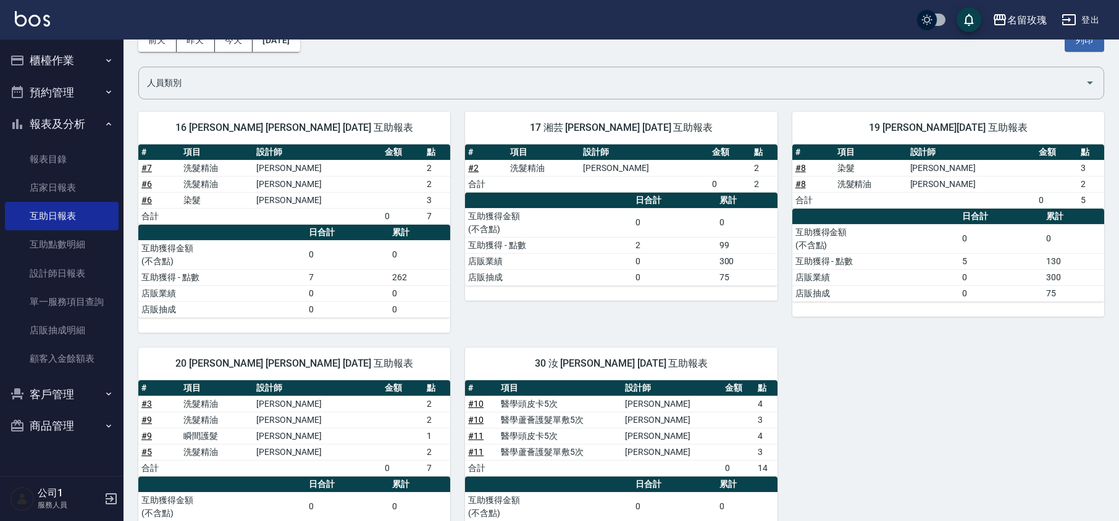
click at [69, 119] on button "報表及分析" at bounding box center [62, 124] width 114 height 32
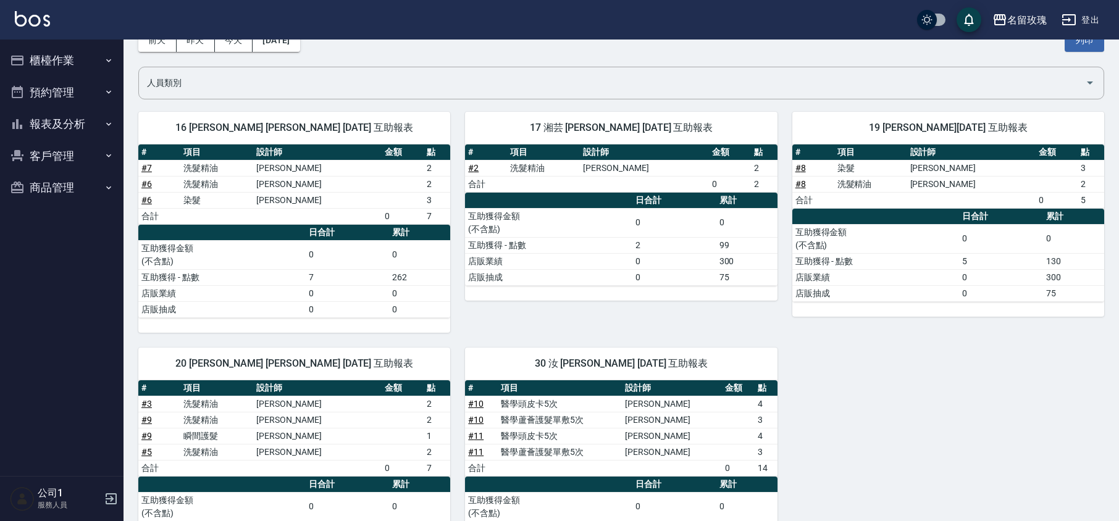
click at [72, 62] on button "櫃檯作業" at bounding box center [62, 60] width 114 height 32
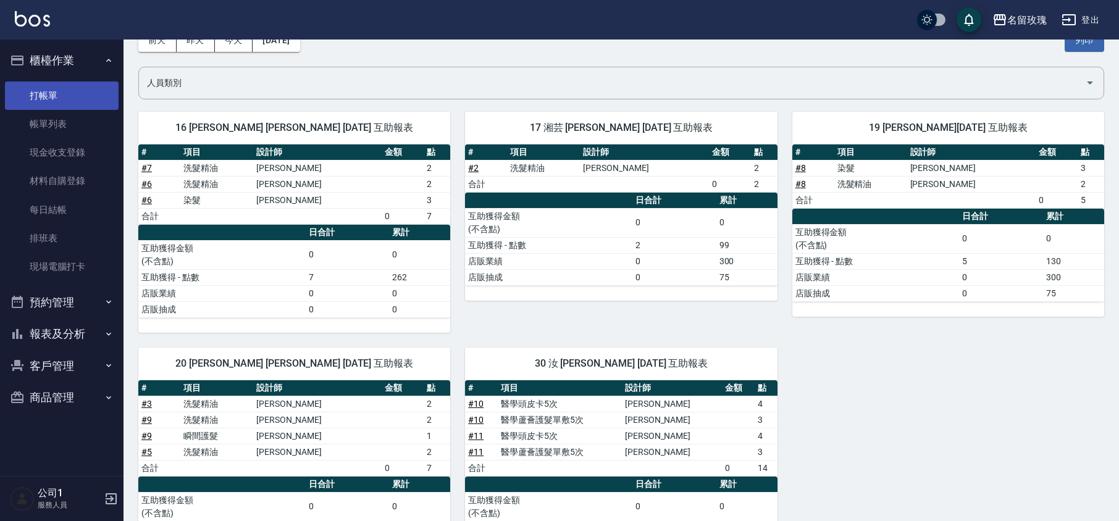
click at [62, 96] on link "打帳單" at bounding box center [62, 95] width 114 height 28
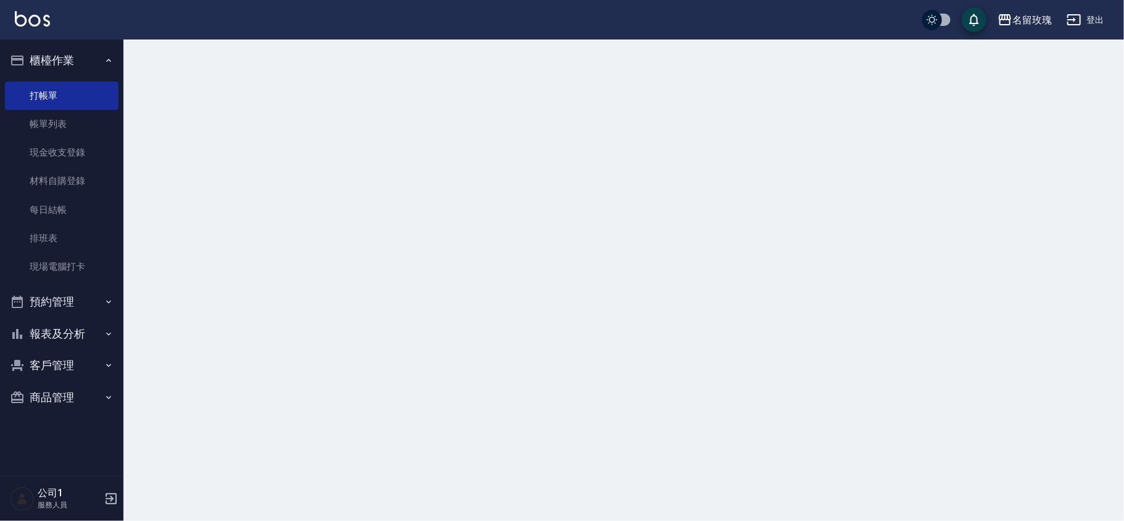
click at [67, 67] on button "櫃檯作業" at bounding box center [62, 60] width 114 height 32
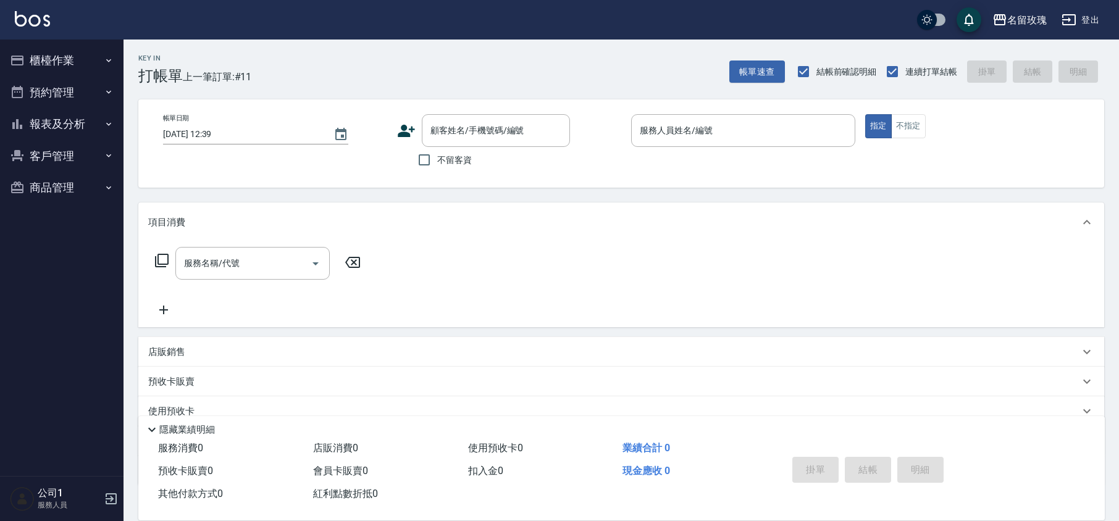
click at [352, 82] on div "Key In 打帳單 上一筆訂單:#11 帳單速查 結帳前確認明細 連續打單結帳 掛單 結帳 明細" at bounding box center [613, 62] width 980 height 45
click at [501, 114] on div "顧客姓名/手機號碼/編號" at bounding box center [496, 130] width 148 height 33
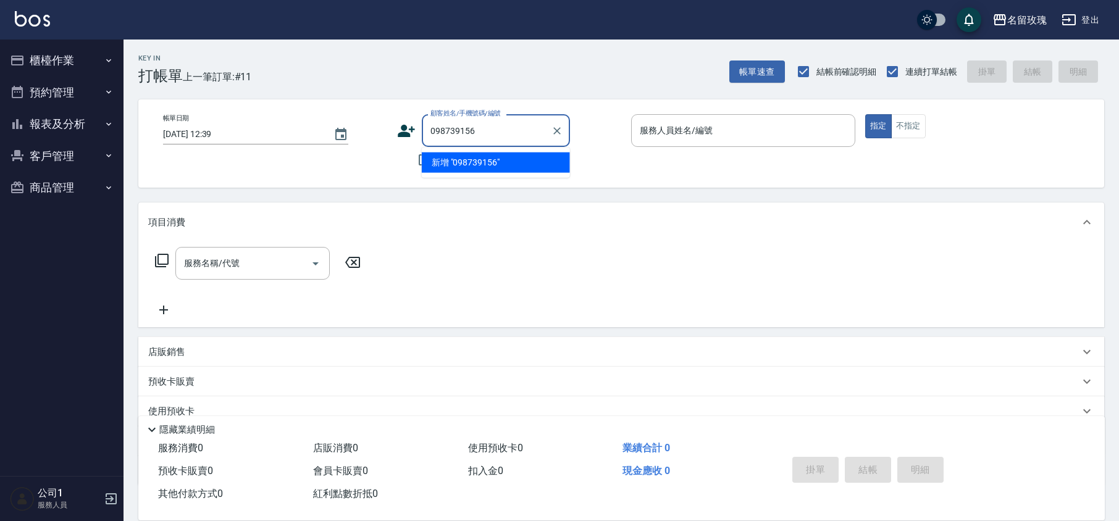
type input "0987391567"
click at [557, 131] on icon "Clear" at bounding box center [556, 130] width 7 height 7
click at [552, 90] on div "Key In 打帳單 上一筆訂單:#11 帳單速查 結帳前確認明細 連續打單結帳 掛單 結帳 明細 帳單日期 [DATE] 12:39 顧客姓名/手機號碼/編…" at bounding box center [620, 321] width 995 height 562
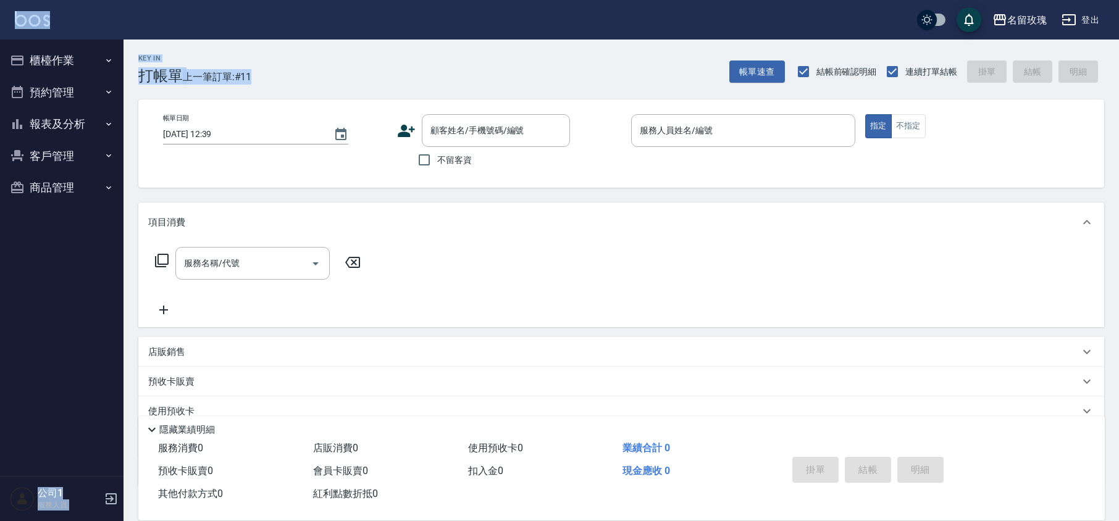
click at [335, 38] on div "名留玫瑰 登出 櫃檯作業 打帳單 帳單列表 現金收支登錄 材料自購登錄 每日結帳 排班表 現場電腦打卡 預約管理 預約管理 單日預約紀錄 單週預約紀錄 報表及…" at bounding box center [559, 300] width 1119 height 601
click at [342, 40] on div "Key In 打帳單 上一筆訂單:#11 帳單速查 結帳前確認明細 連續打單結帳 掛單 結帳 明細" at bounding box center [613, 62] width 980 height 45
click at [458, 45] on div "Key In 打帳單 上一筆訂單:#11 帳單速查 結帳前確認明細 連續打單結帳 掛單 結帳 明細" at bounding box center [613, 62] width 980 height 45
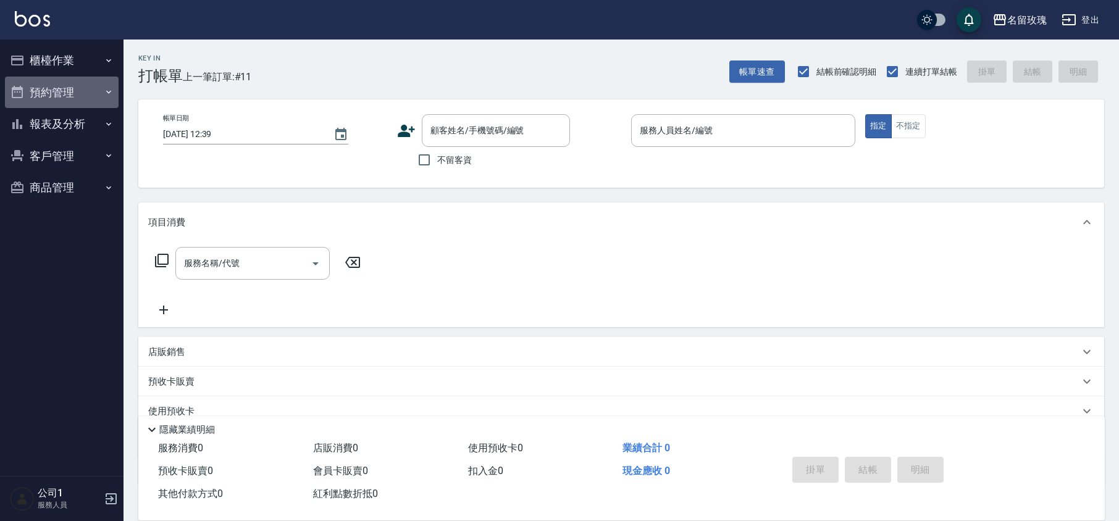
click at [77, 87] on button "預約管理" at bounding box center [62, 93] width 114 height 32
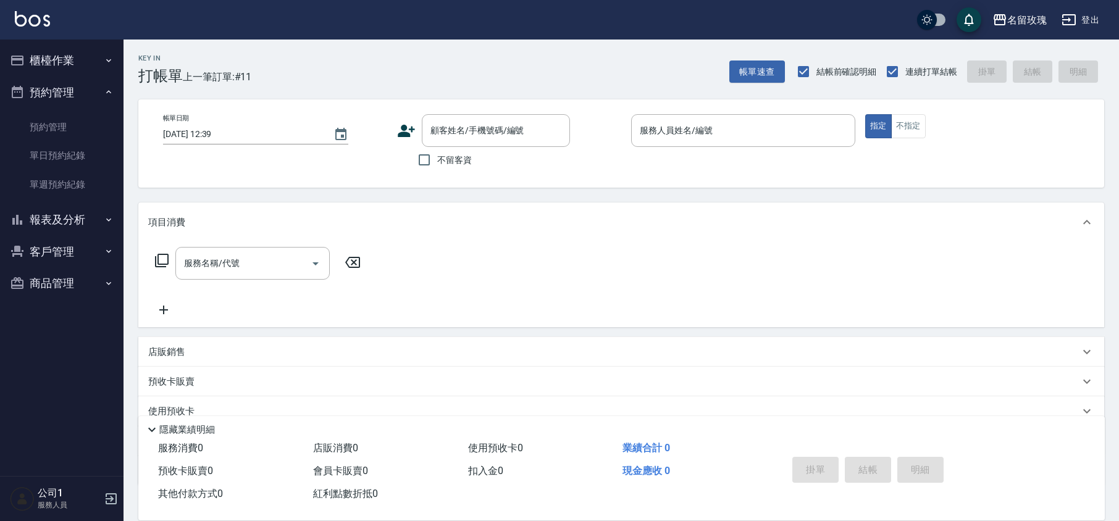
click at [75, 90] on button "預約管理" at bounding box center [62, 93] width 114 height 32
click at [58, 117] on button "報表及分析" at bounding box center [62, 124] width 114 height 32
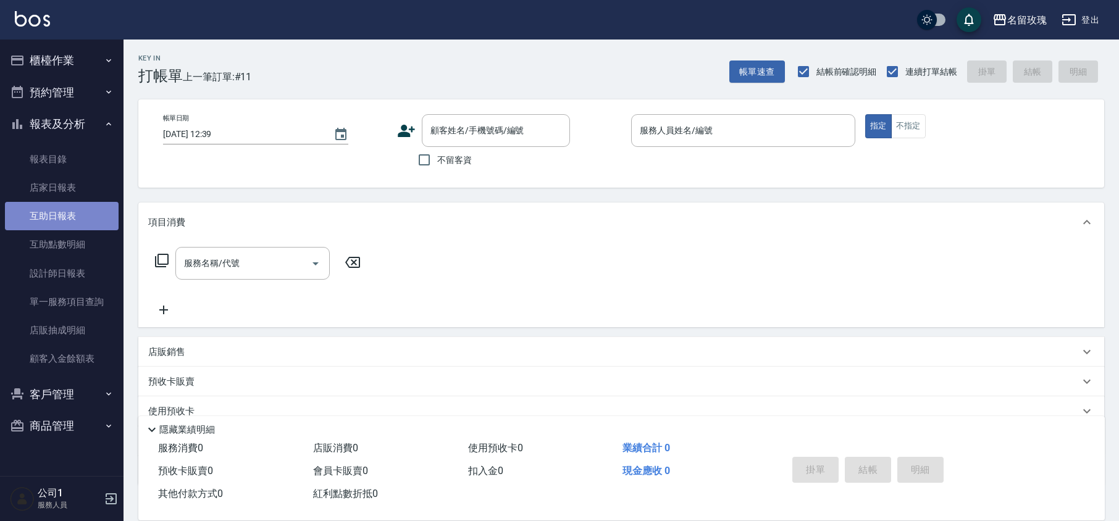
click at [42, 223] on link "互助日報表" at bounding box center [62, 216] width 114 height 28
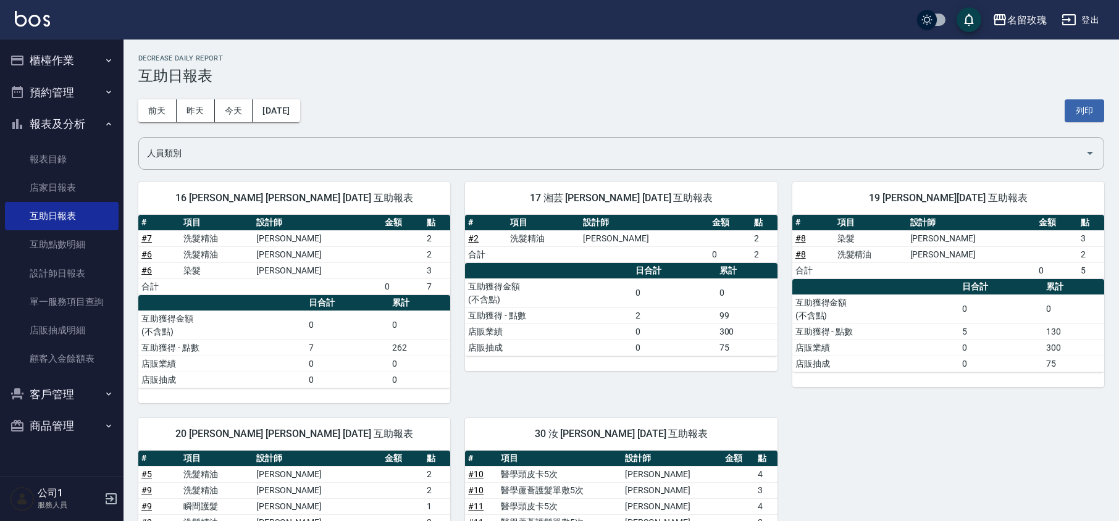
click at [345, 116] on div "[DATE] [DATE] [DATE] [DATE] 列印" at bounding box center [621, 111] width 966 height 52
click at [35, 270] on link "設計師日報表" at bounding box center [62, 273] width 114 height 28
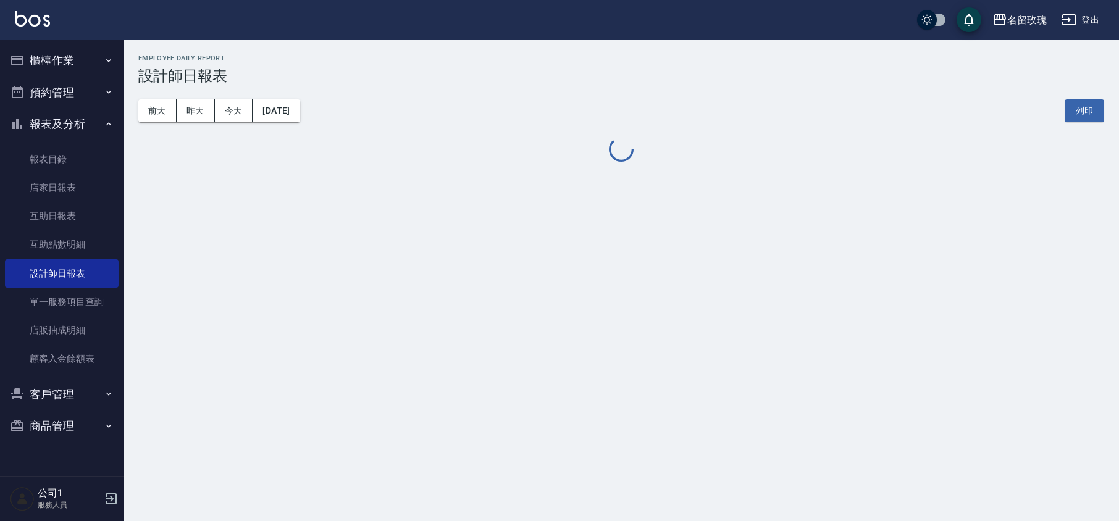
click at [385, 73] on h3 "設計師日報表" at bounding box center [621, 75] width 966 height 17
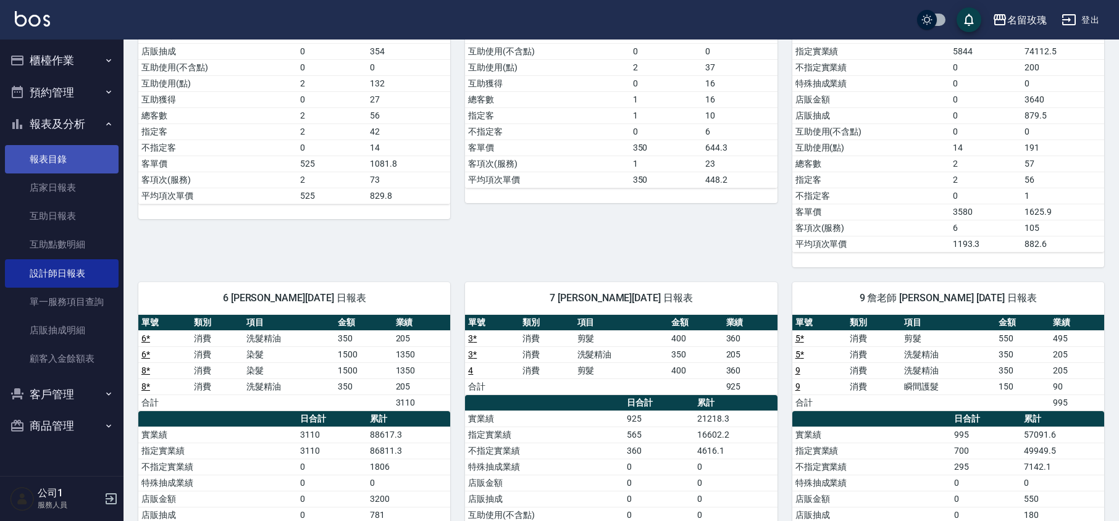
scroll to position [143, 0]
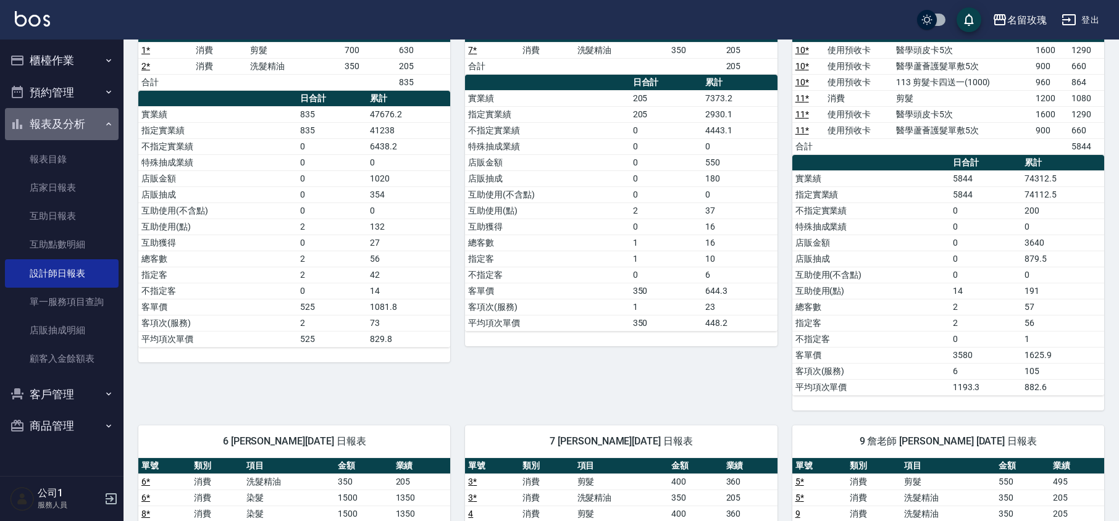
click at [57, 108] on button "報表及分析" at bounding box center [62, 124] width 114 height 32
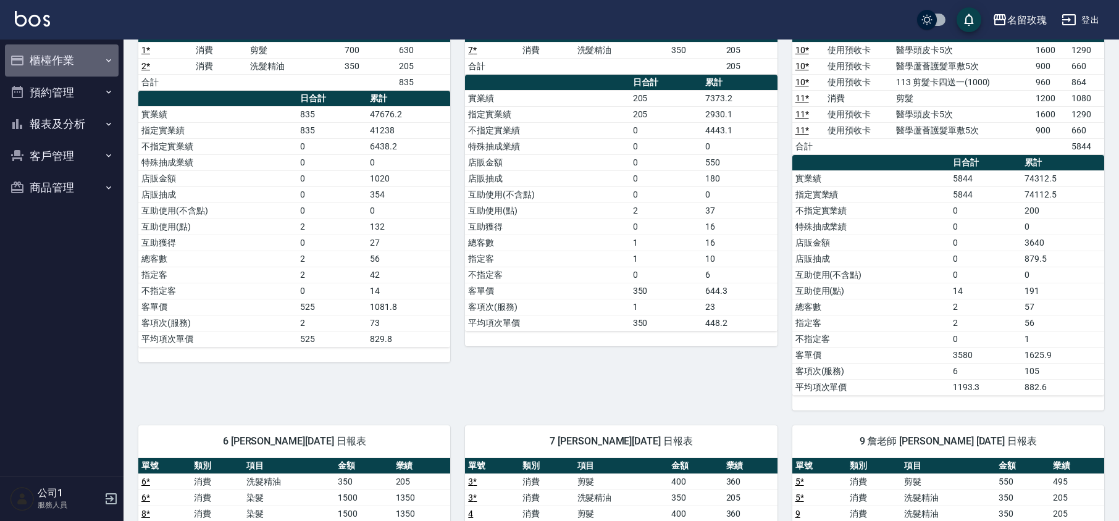
click at [72, 57] on button "櫃檯作業" at bounding box center [62, 60] width 114 height 32
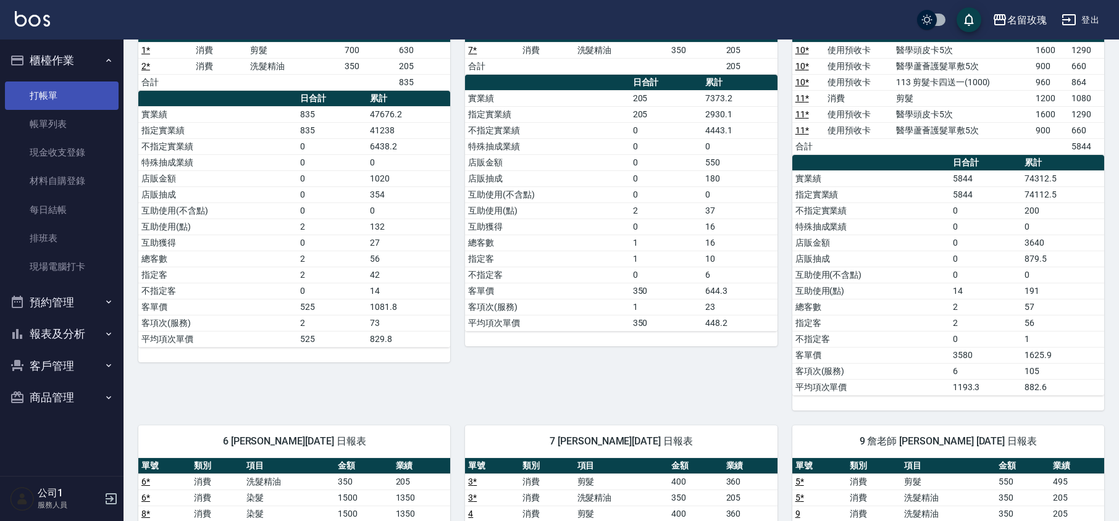
click at [61, 90] on link "打帳單" at bounding box center [62, 95] width 114 height 28
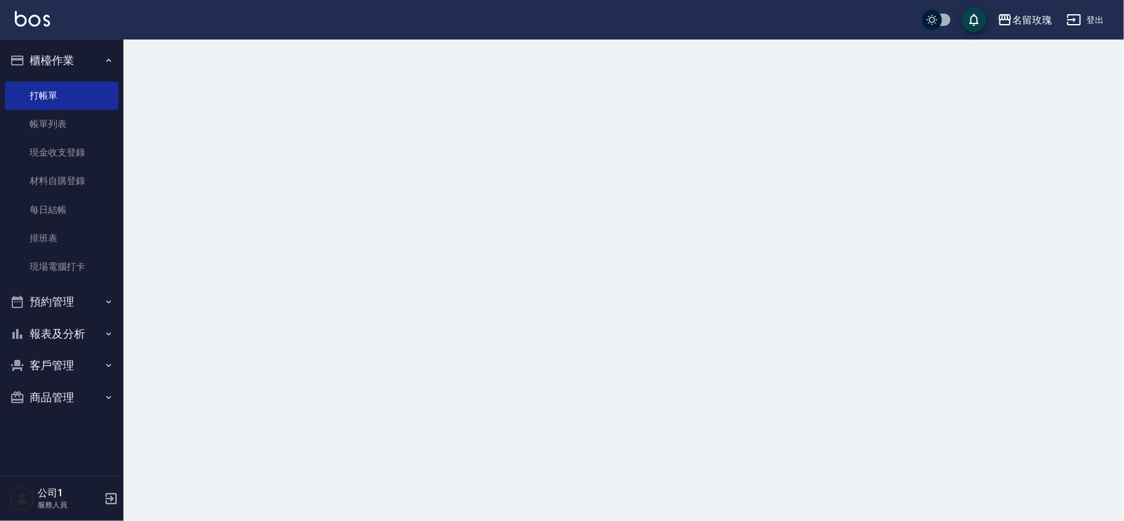
click at [73, 58] on button "櫃檯作業" at bounding box center [62, 60] width 114 height 32
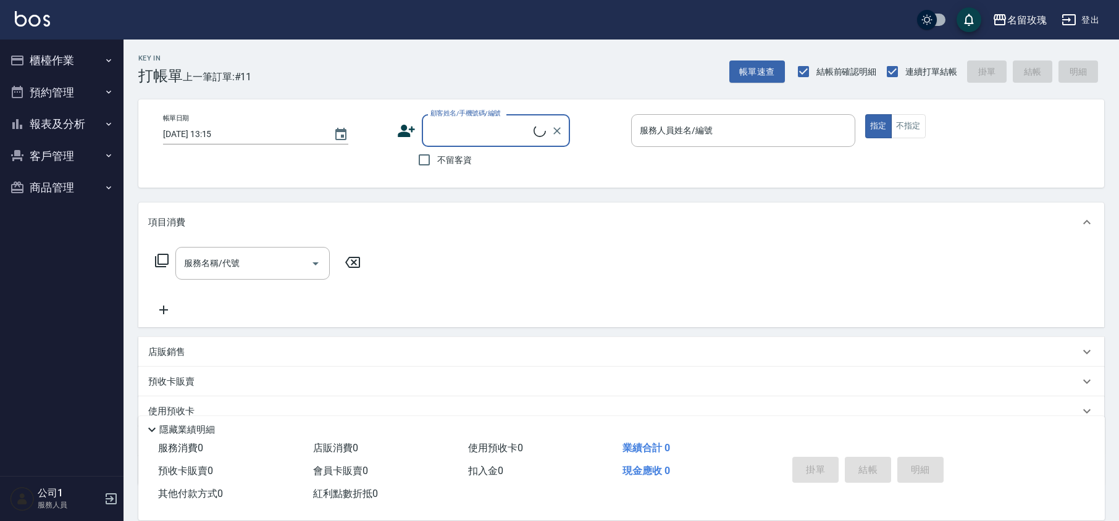
click at [325, 48] on div "Key In 打帳單 上一筆訂單:#11 帳單速查 結帳前確認明細 連續打單結帳 掛單 結帳 明細" at bounding box center [613, 62] width 980 height 45
